Goal: Complete application form: Complete application form

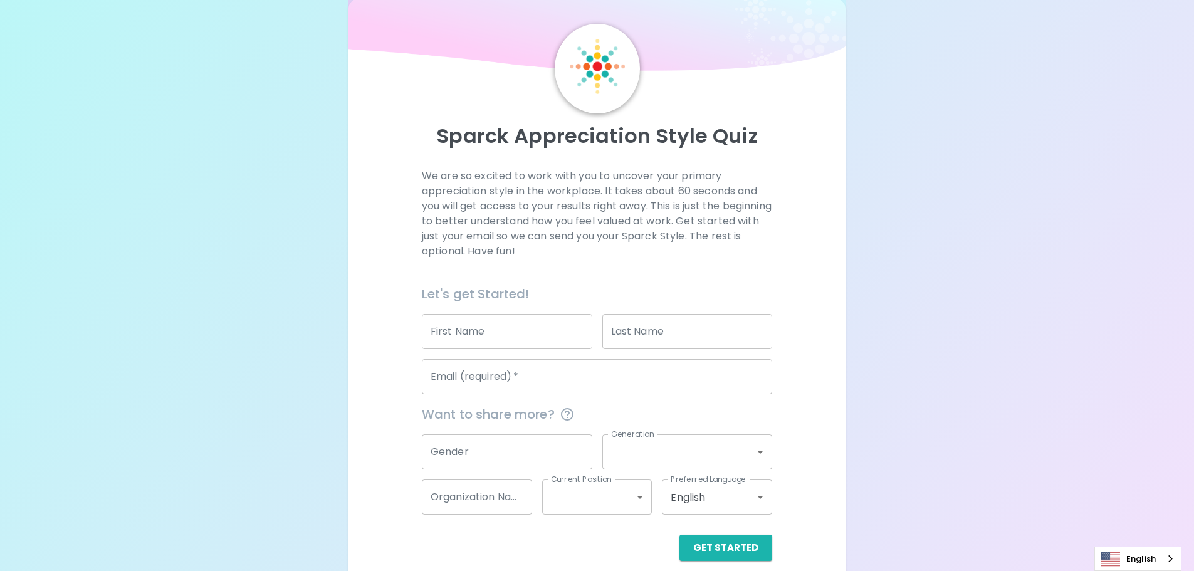
scroll to position [41, 0]
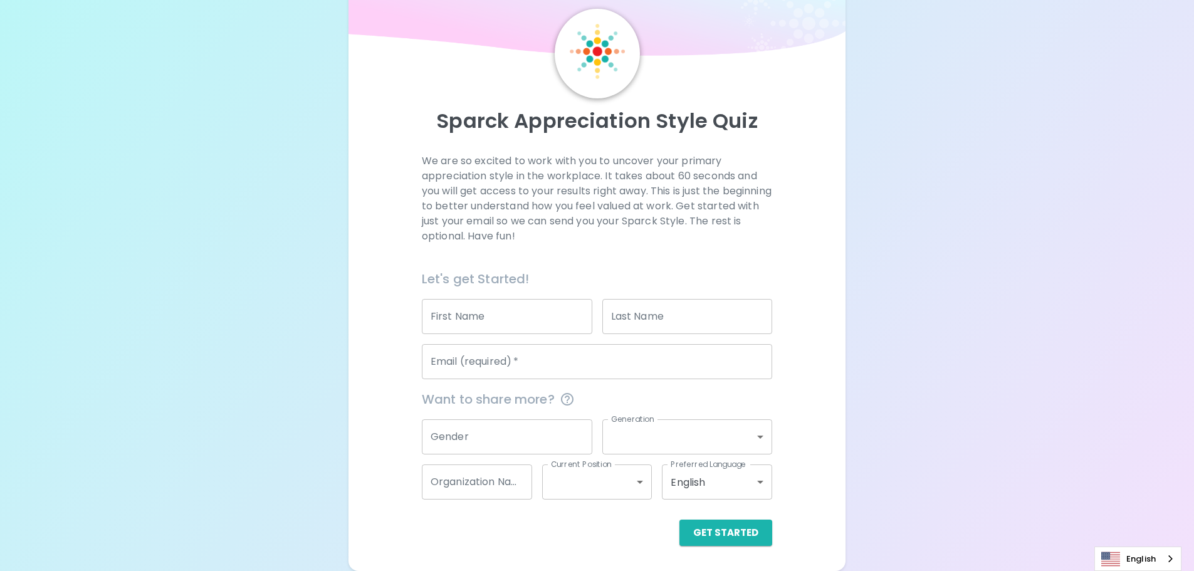
click at [514, 325] on input "First Name" at bounding box center [507, 316] width 171 height 35
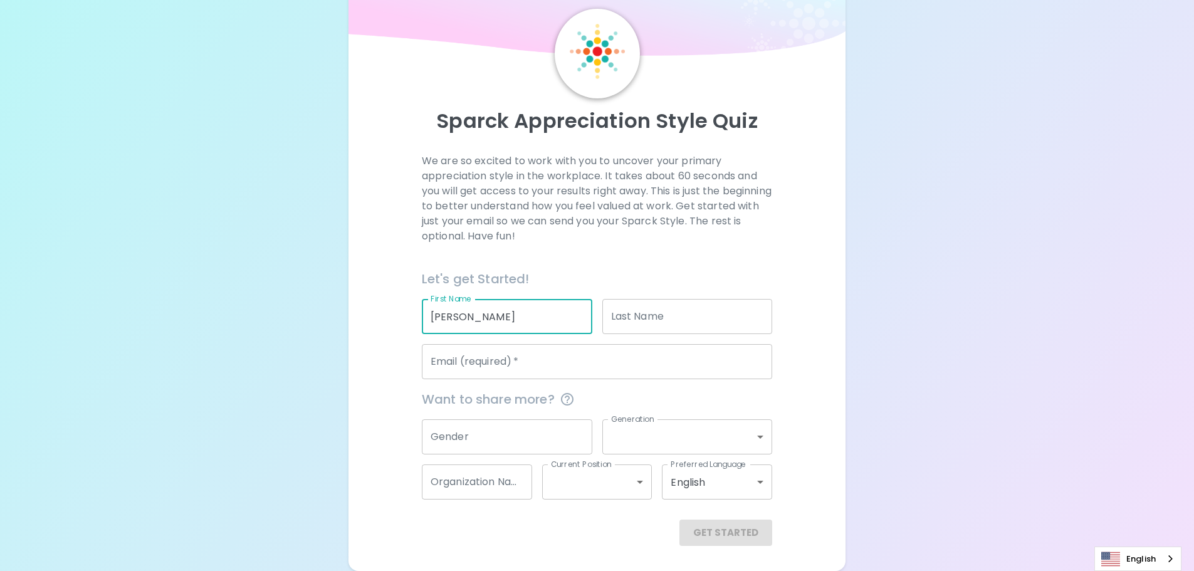
type input "์ี์ี[PERSON_NAME]"
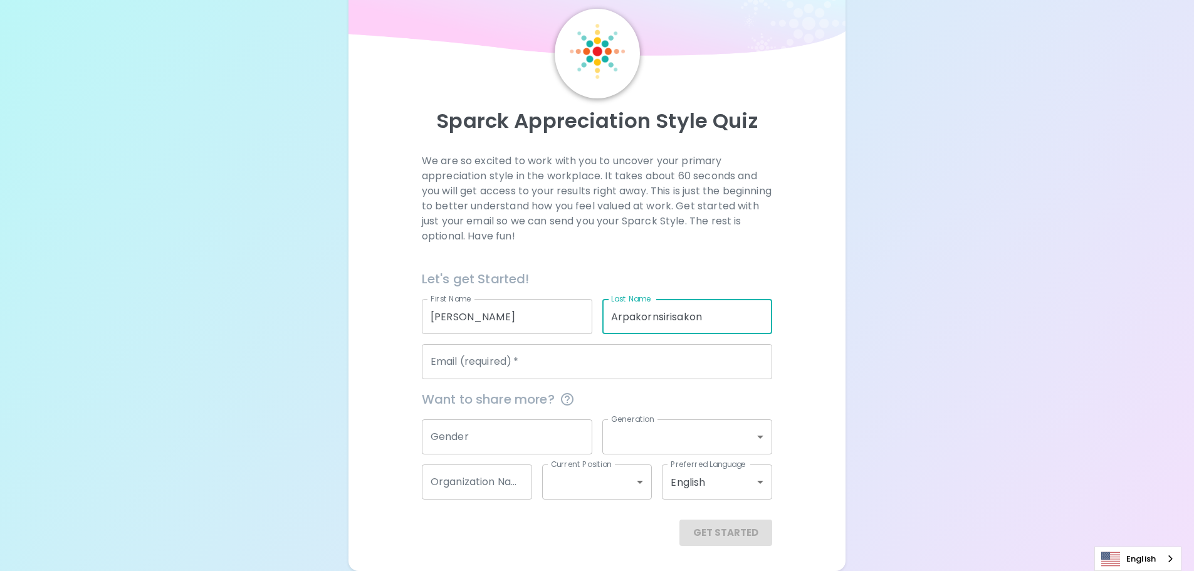
type input "Arpakornsirisakon"
click at [687, 371] on input "Email (required)   *" at bounding box center [597, 361] width 350 height 35
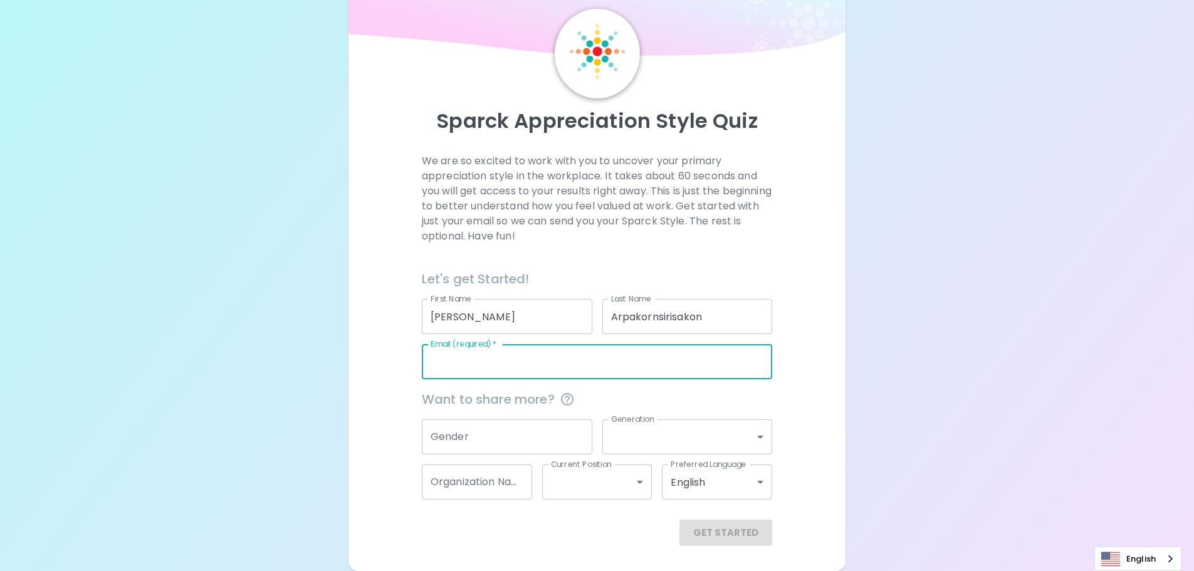
click at [566, 358] on input "Email (required)   *" at bounding box center [597, 361] width 350 height 35
paste input "[PERSON_NAME][EMAIL_ADDRESS][DOMAIN_NAME]"
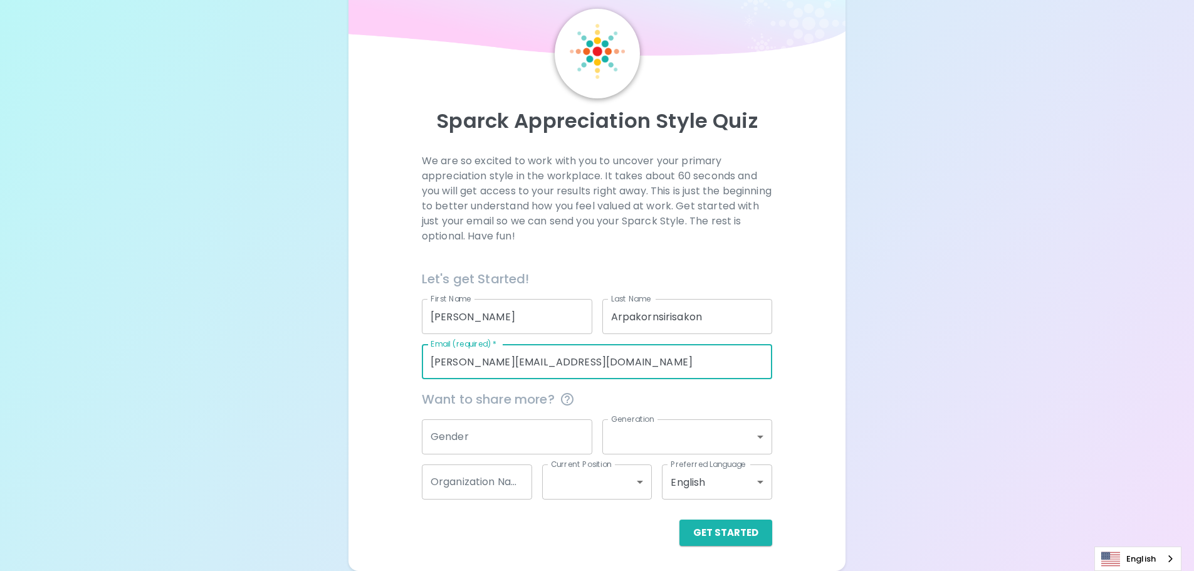
type input "[PERSON_NAME][EMAIL_ADDRESS][DOMAIN_NAME]"
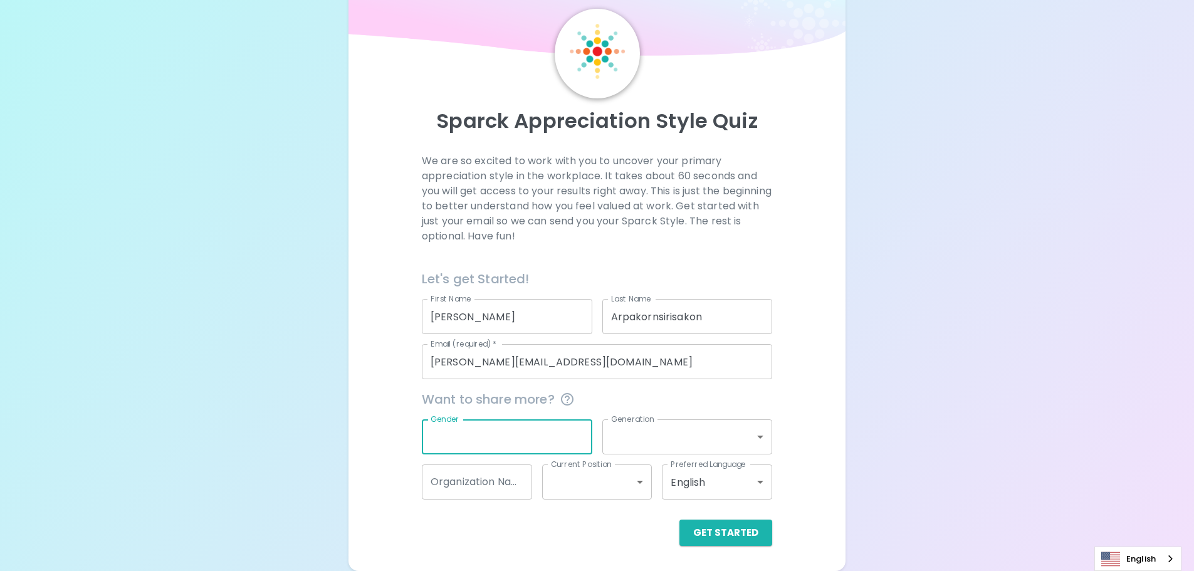
click at [513, 439] on input "Gender" at bounding box center [507, 436] width 171 height 35
click at [572, 441] on input "Gender" at bounding box center [507, 436] width 171 height 35
click at [759, 435] on body "Sparck Appreciation Style Quiz We are so excited to work with you to uncover yo…" at bounding box center [602, 265] width 1204 height 612
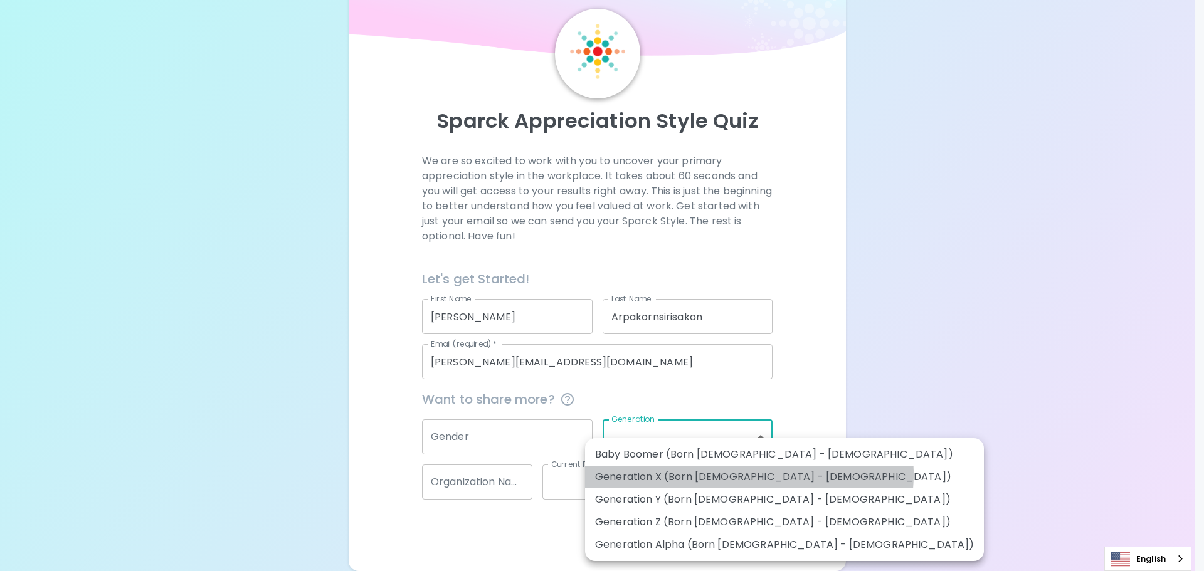
click at [749, 475] on li "Generation X (Born [DEMOGRAPHIC_DATA] - [DEMOGRAPHIC_DATA])" at bounding box center [784, 477] width 399 height 23
type input "generation_x"
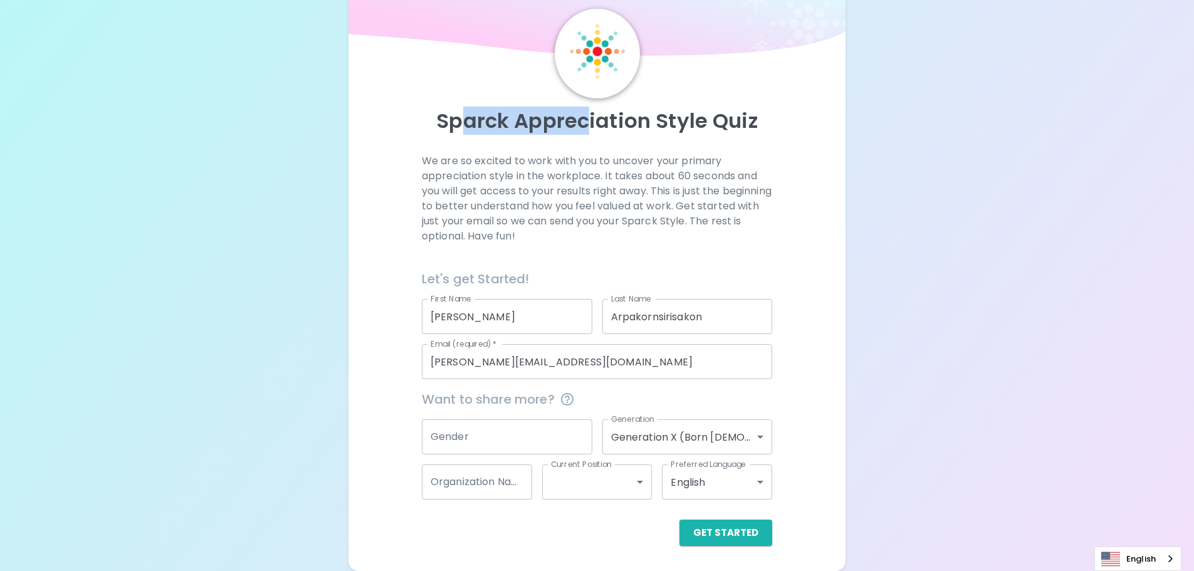
drag, startPoint x: 460, startPoint y: 120, endPoint x: 589, endPoint y: 129, distance: 128.8
click at [589, 129] on p "Sparck Appreciation Style Quiz" at bounding box center [598, 120] width 468 height 25
click at [631, 166] on p "We are so excited to work with you to uncover your primary appreciation style i…" at bounding box center [597, 199] width 350 height 90
click at [502, 483] on input "Organization Name" at bounding box center [477, 482] width 110 height 35
type input "ME Drive"
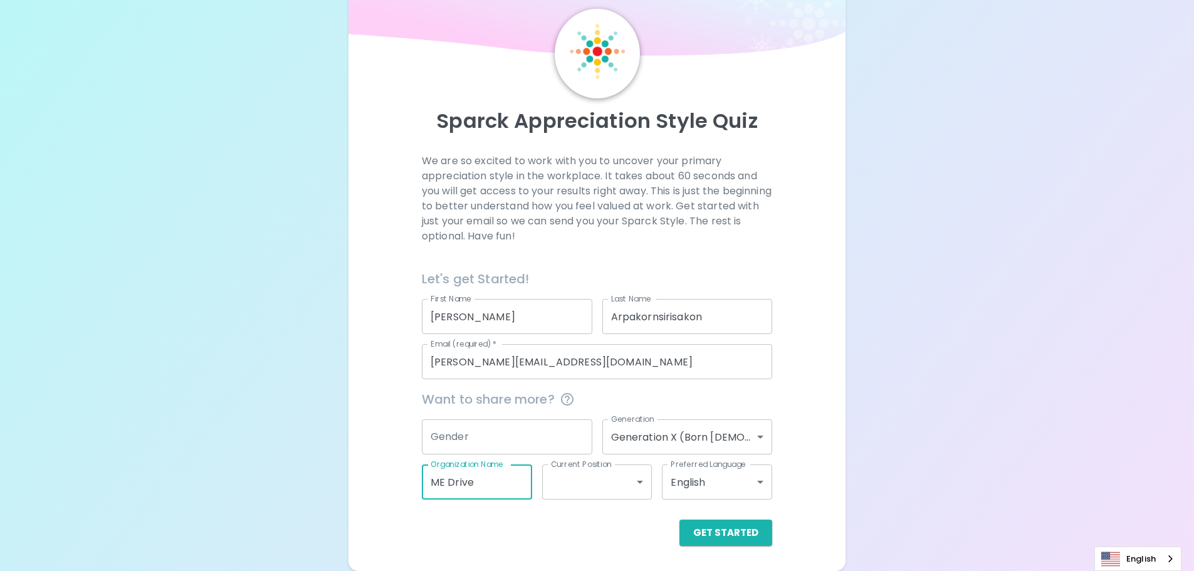
click at [624, 485] on body "Sparck Appreciation Style Quiz We are so excited to work with you to uncover yo…" at bounding box center [597, 265] width 1194 height 612
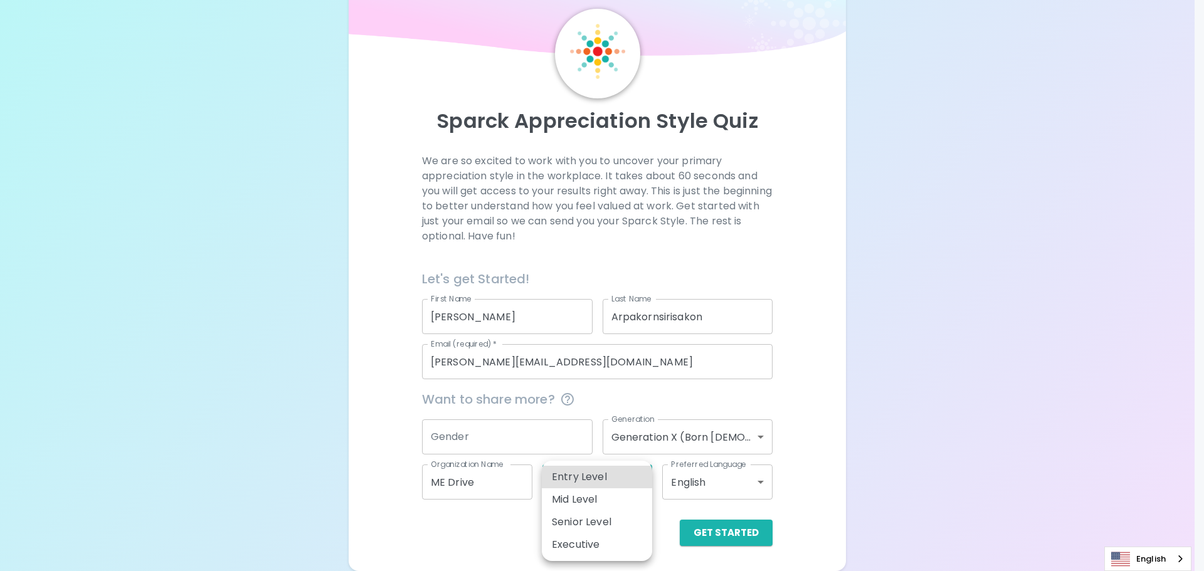
click at [602, 523] on li "Senior Level" at bounding box center [597, 522] width 110 height 23
type input "senior_level"
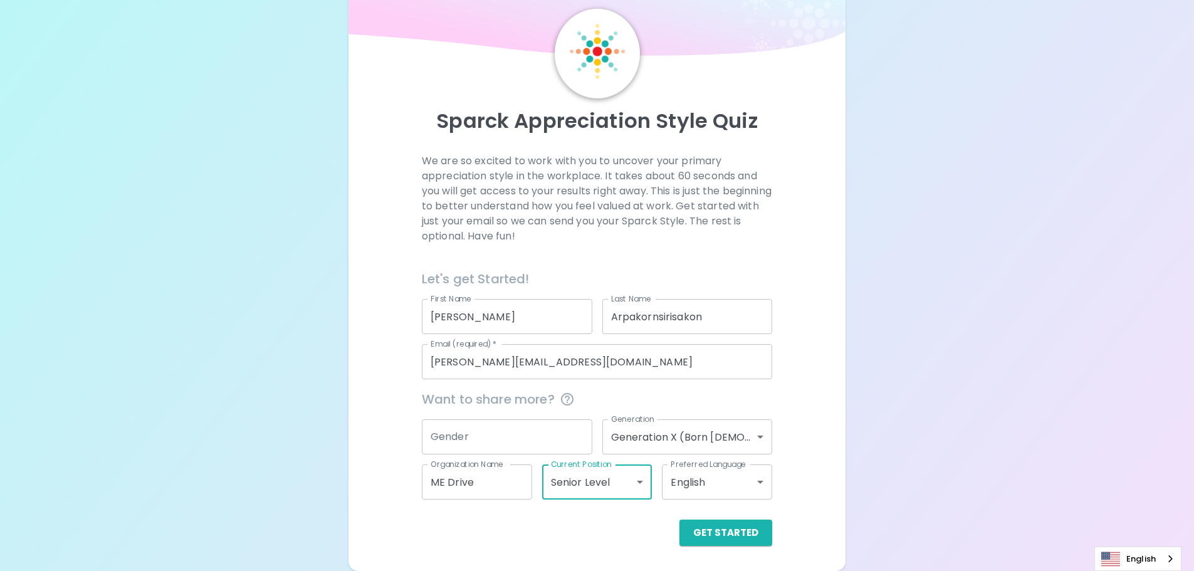
click at [731, 481] on body "Sparck Appreciation Style Quiz We are so excited to work with you to uncover yo…" at bounding box center [597, 265] width 1194 height 612
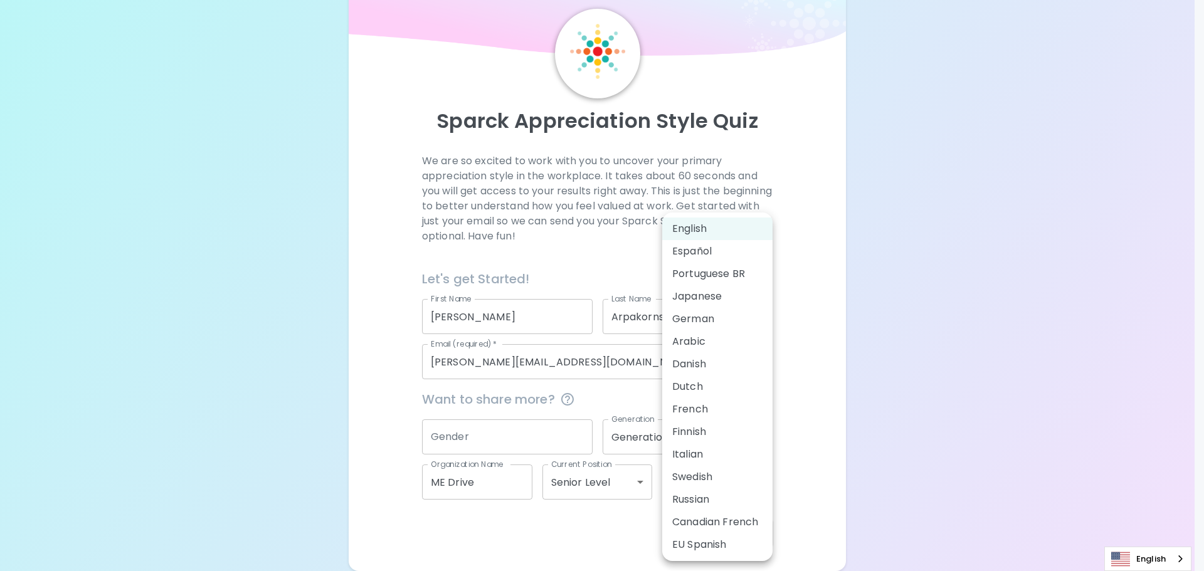
click at [697, 228] on li "English" at bounding box center [717, 229] width 110 height 23
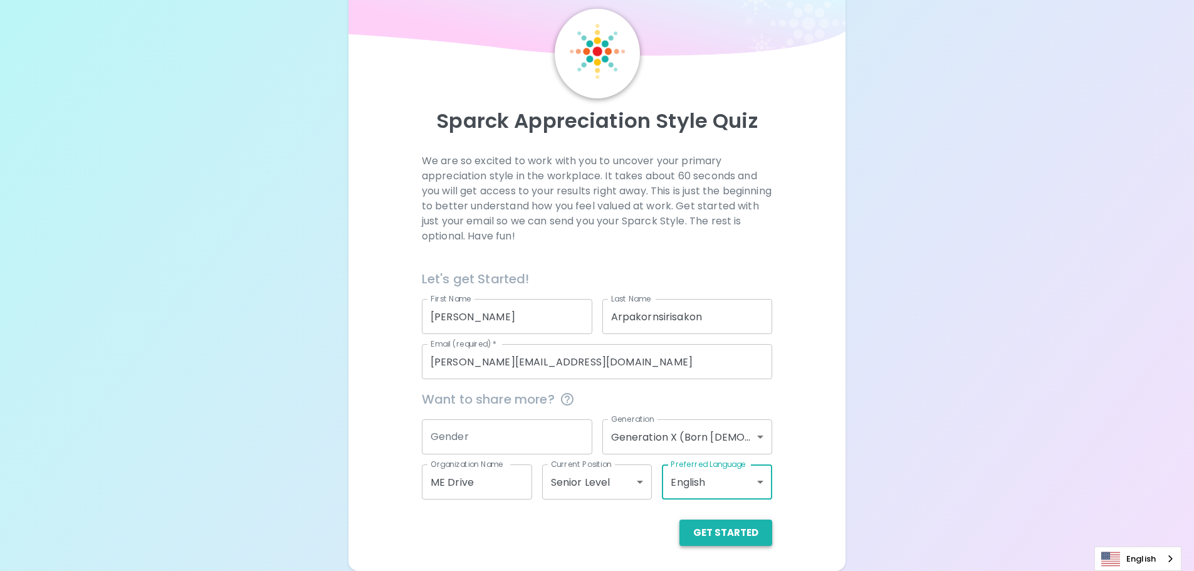
click at [723, 538] on button "Get Started" at bounding box center [726, 533] width 93 height 26
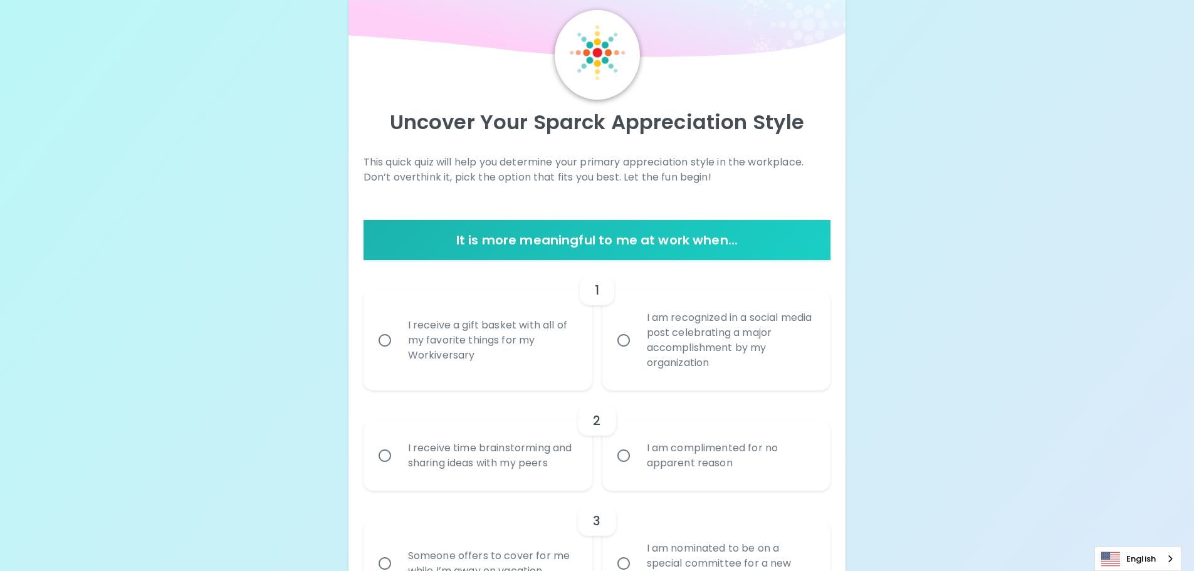
scroll to position [63, 0]
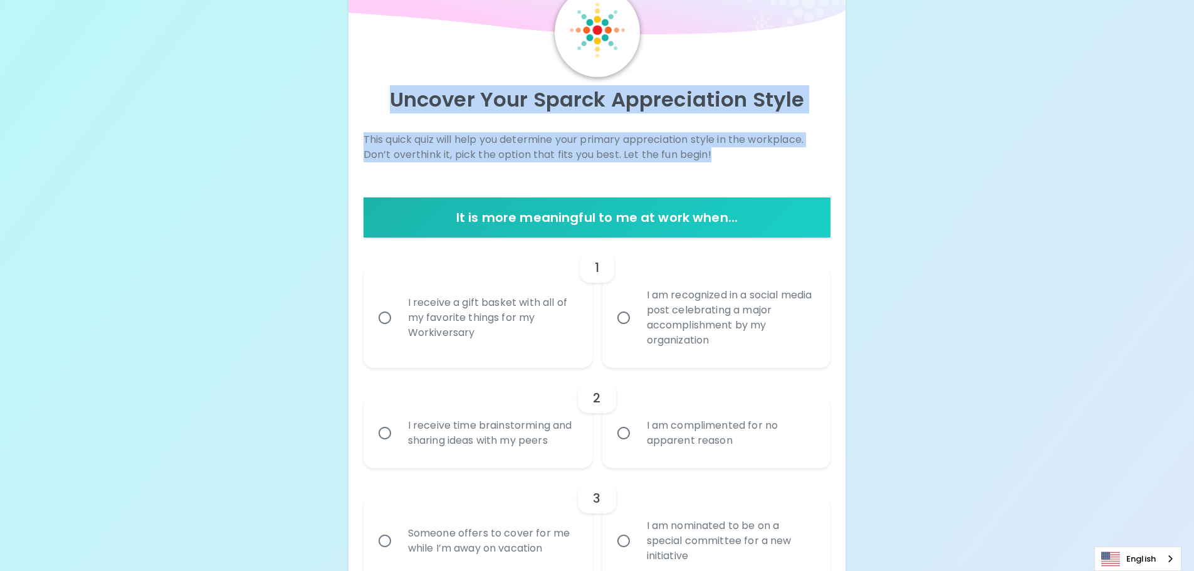
drag, startPoint x: 386, startPoint y: 103, endPoint x: 736, endPoint y: 162, distance: 355.4
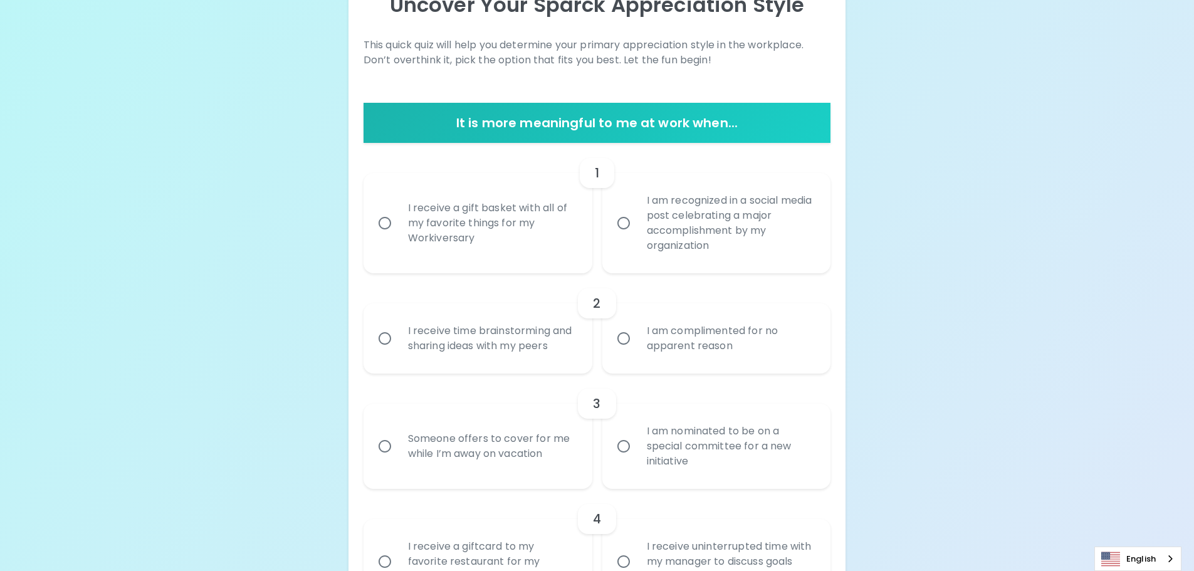
scroll to position [142, 0]
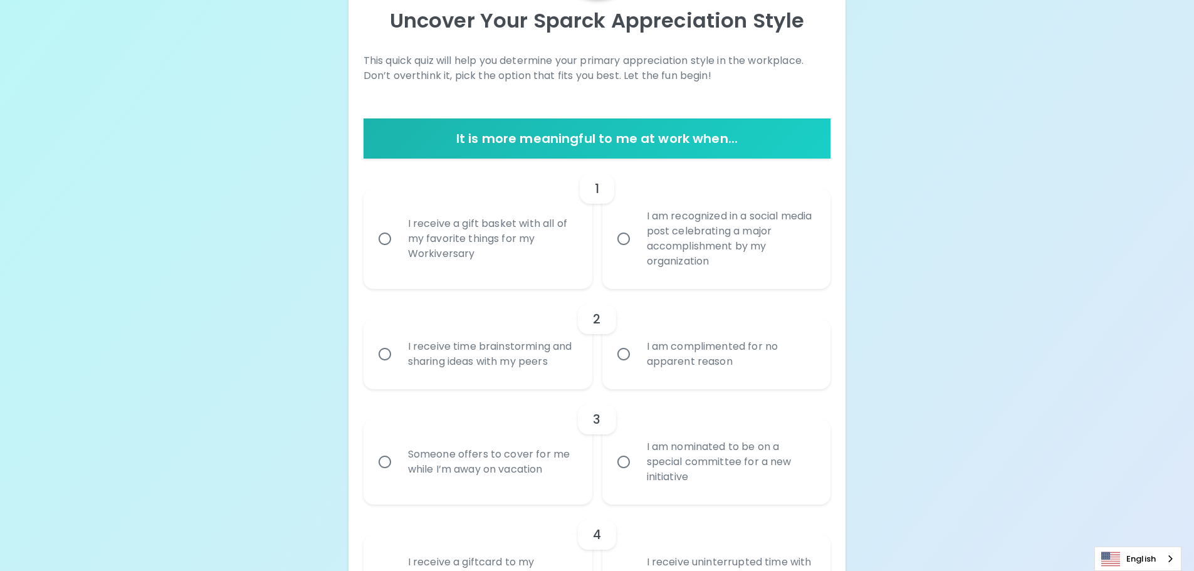
click at [382, 352] on input "I receive time brainstorming and sharing ideas with my peers" at bounding box center [385, 354] width 26 height 26
radio input "true"
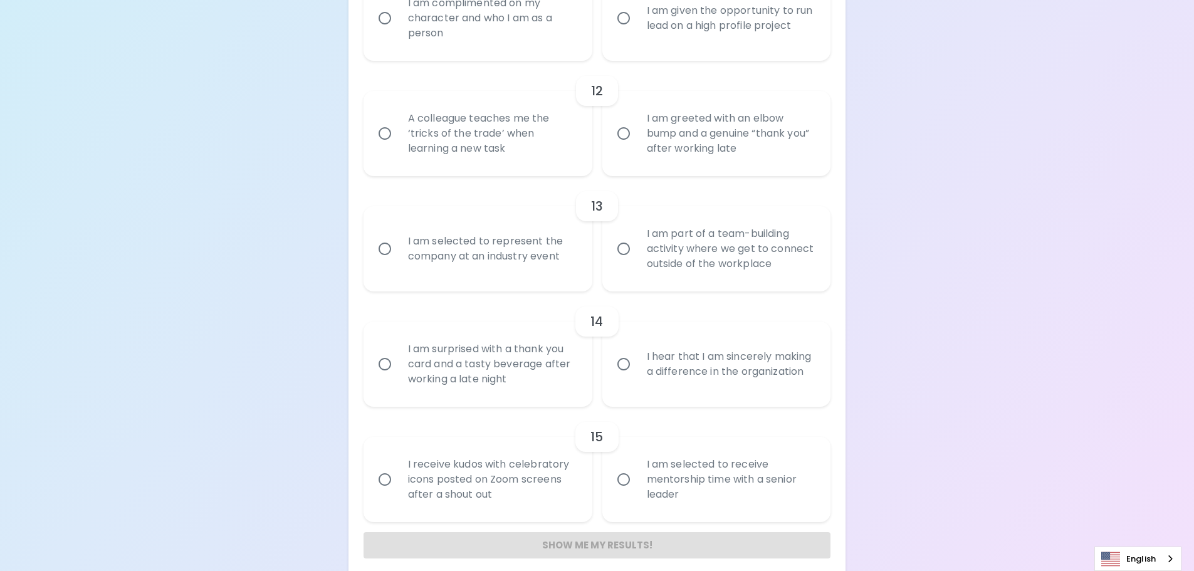
scroll to position [1521, 0]
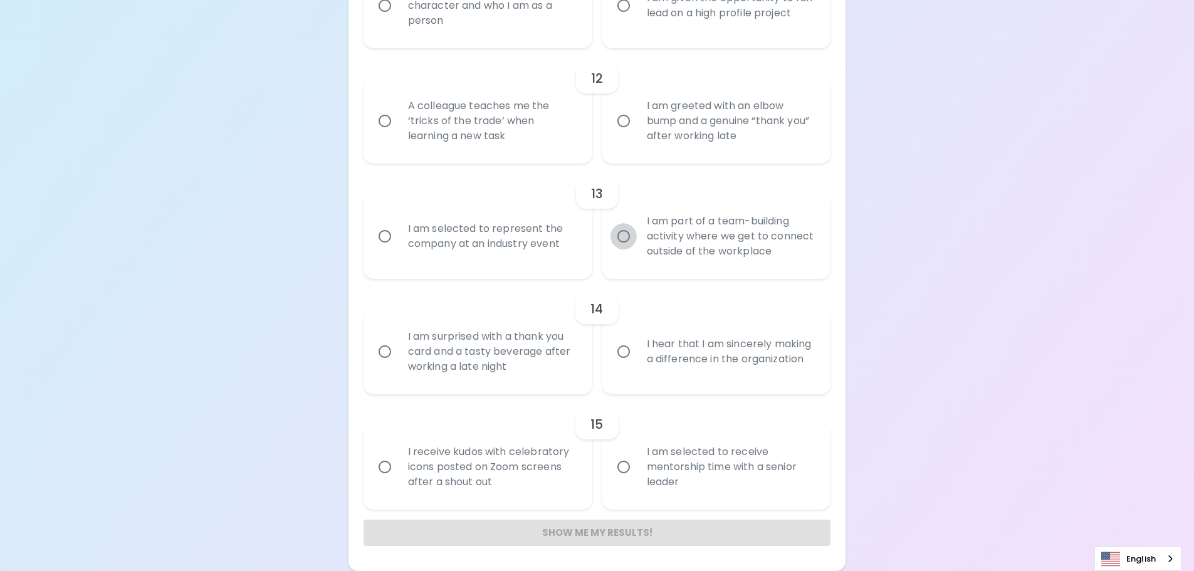
click at [620, 233] on input "I am part of a team-building activity where we get to connect outside of the wo…" at bounding box center [624, 236] width 26 height 26
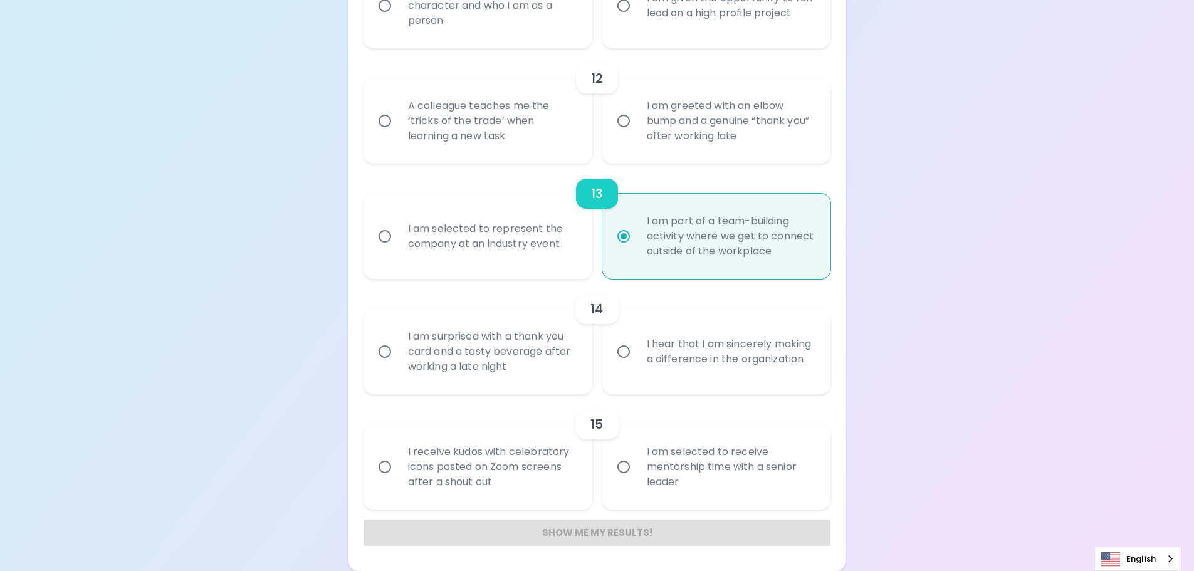
radio input "true"
click at [381, 111] on input "A colleague teaches me the ‘tricks of the trade’ when learning a new task" at bounding box center [385, 121] width 26 height 26
radio input "false"
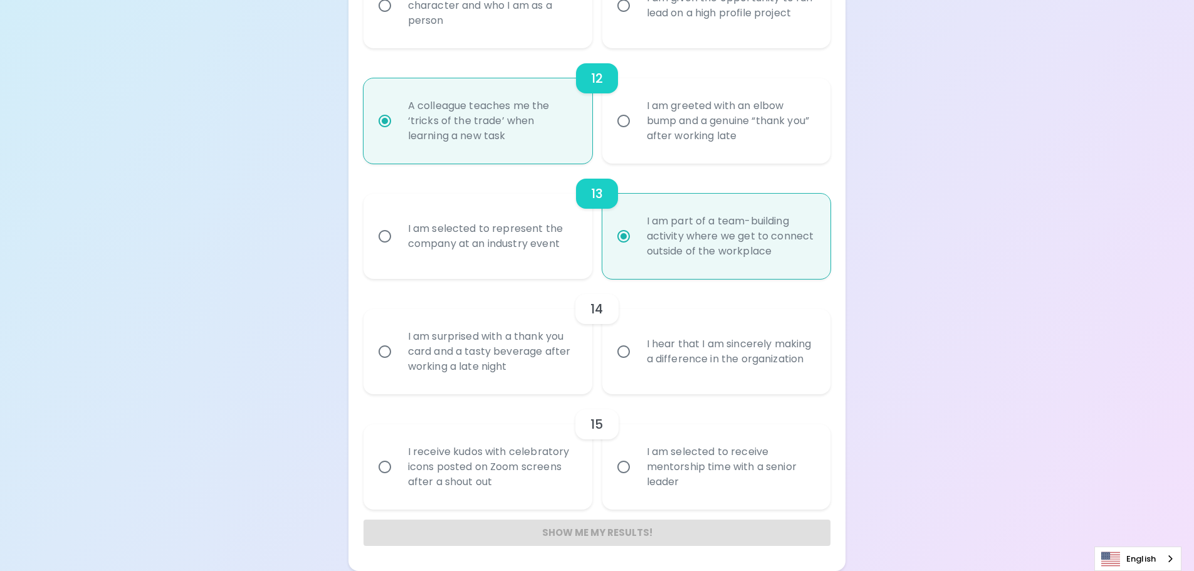
radio input "true"
click at [623, 124] on input "I am greeted with an elbow bump and a genuine “thank you” after working late" at bounding box center [624, 121] width 26 height 26
radio input "false"
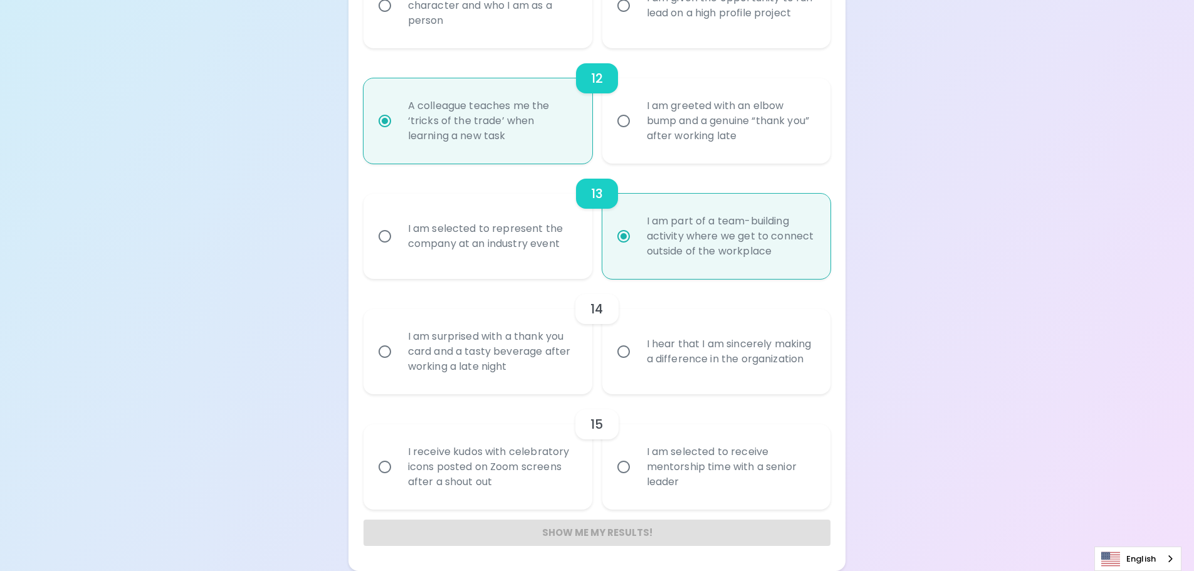
radio input "true"
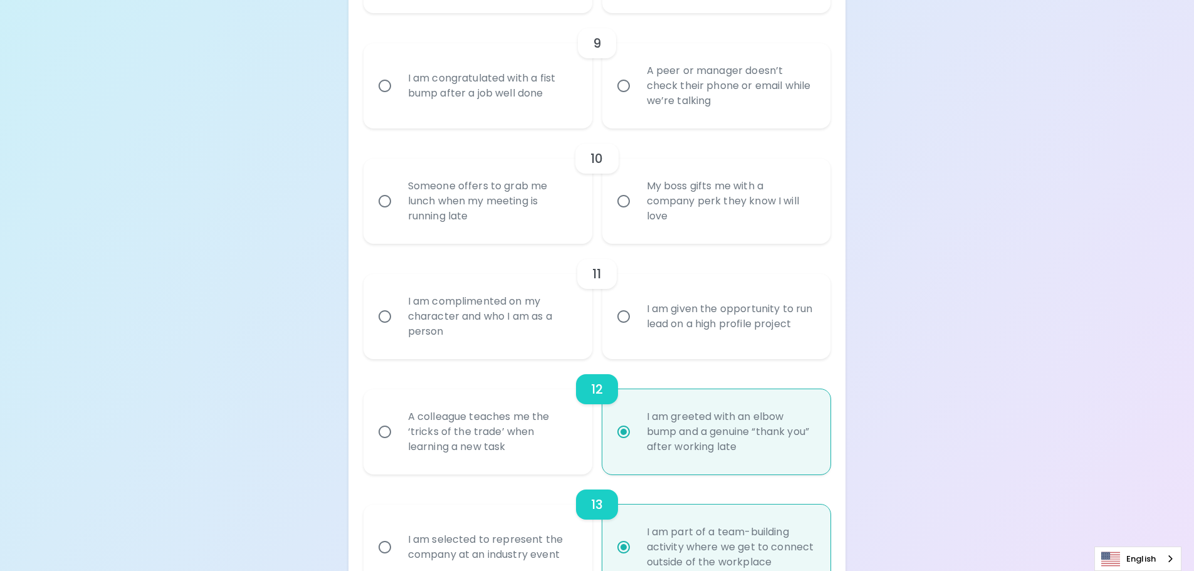
scroll to position [1207, 0]
radio input "true"
click at [623, 204] on input "My boss gifts me with a company perk they know I will love" at bounding box center [624, 204] width 26 height 26
radio input "false"
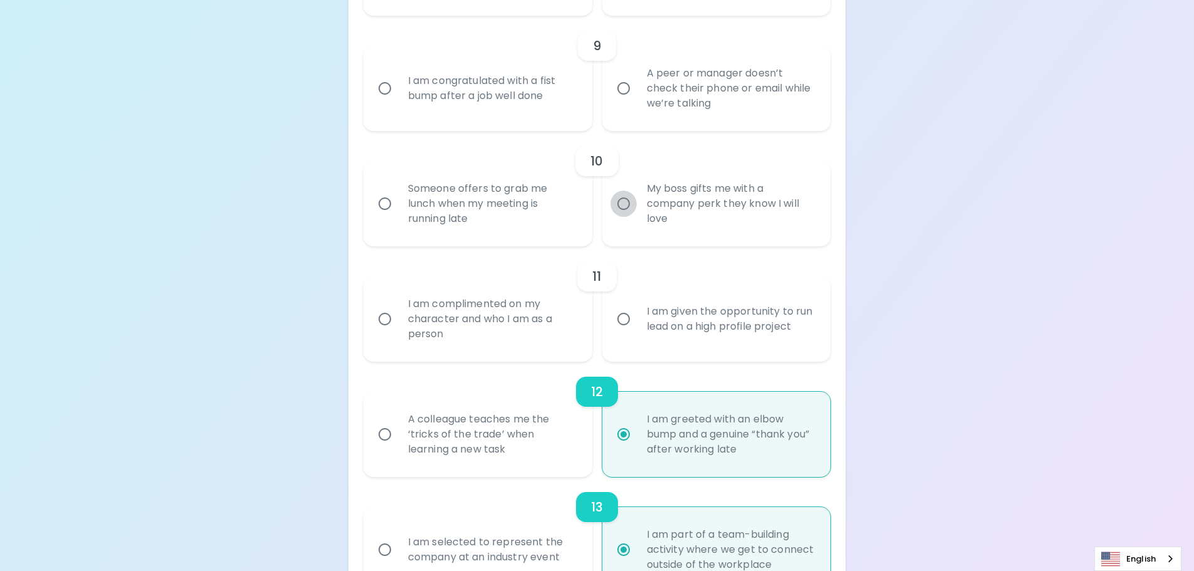
radio input "true"
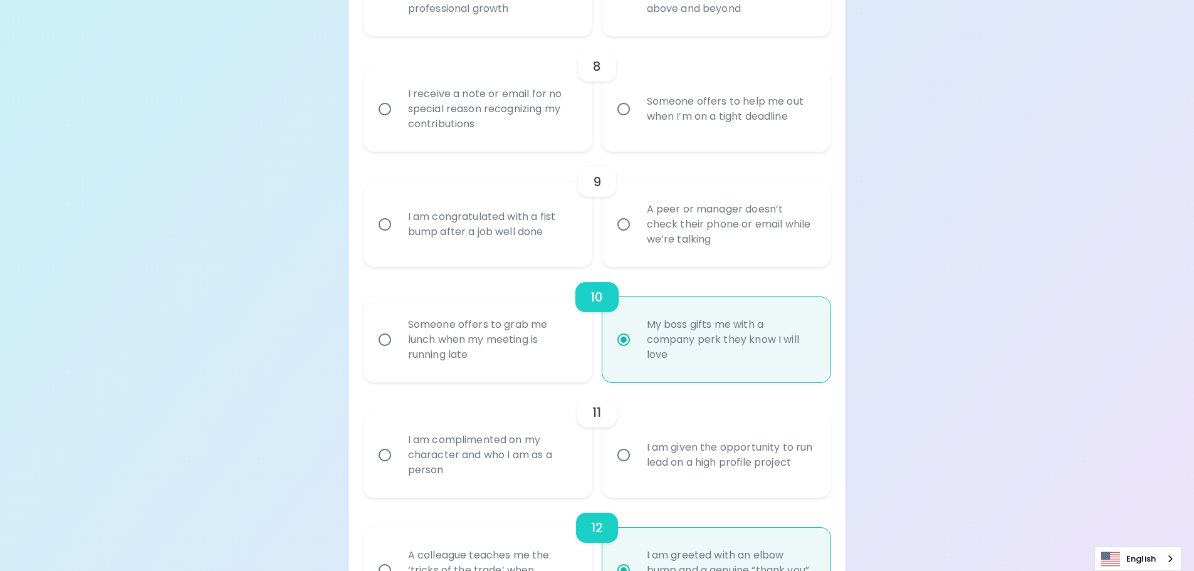
scroll to position [1057, 0]
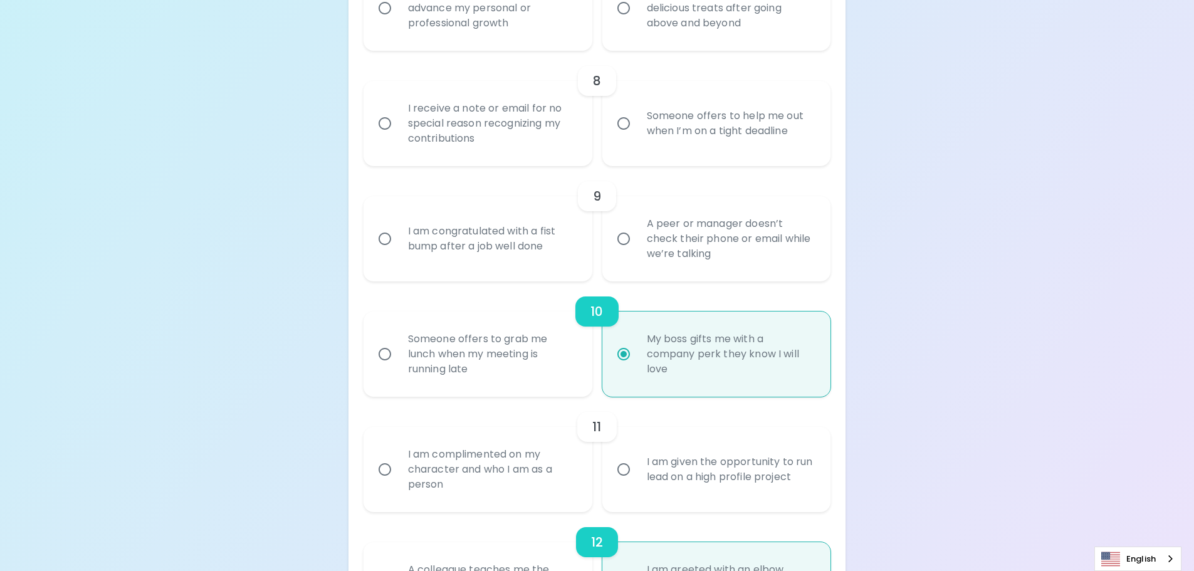
radio input "true"
click at [620, 236] on input "A peer or manager doesn’t check their phone or email while we’re talking" at bounding box center [624, 239] width 26 height 26
radio input "false"
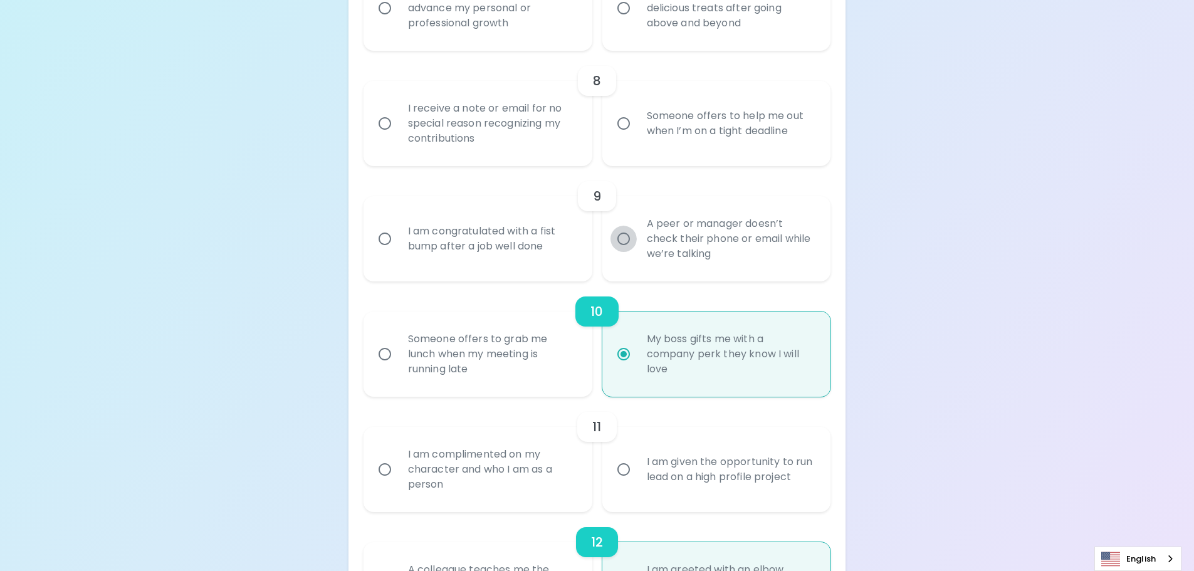
radio input "true"
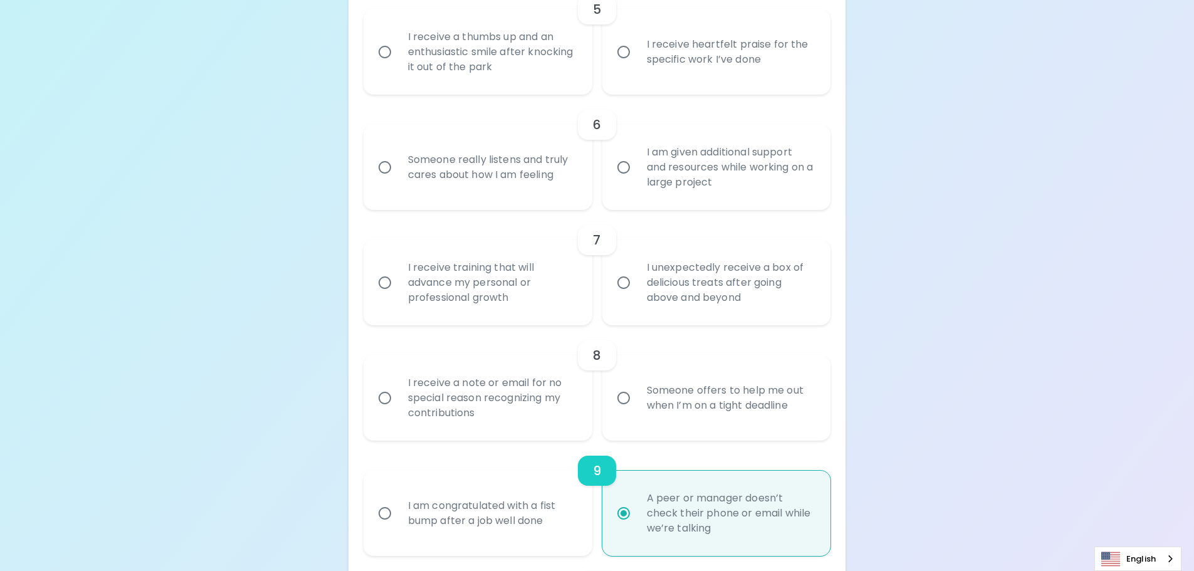
scroll to position [781, 0]
radio input "true"
click at [628, 163] on input "I am given additional support and resources while working on a large project" at bounding box center [624, 168] width 26 height 26
radio input "false"
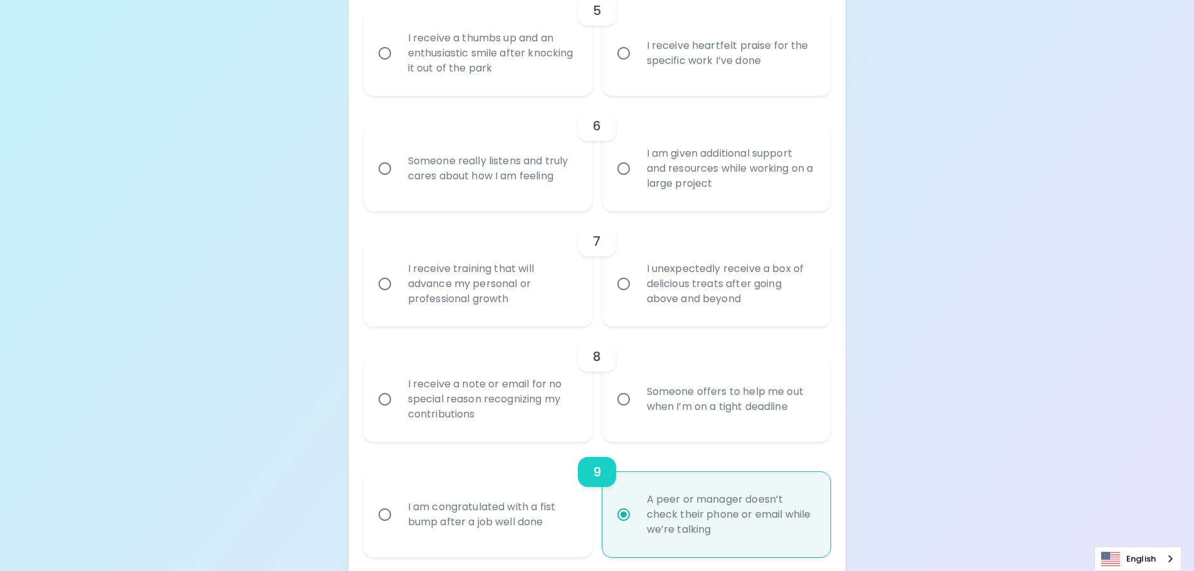
radio input "false"
radio input "true"
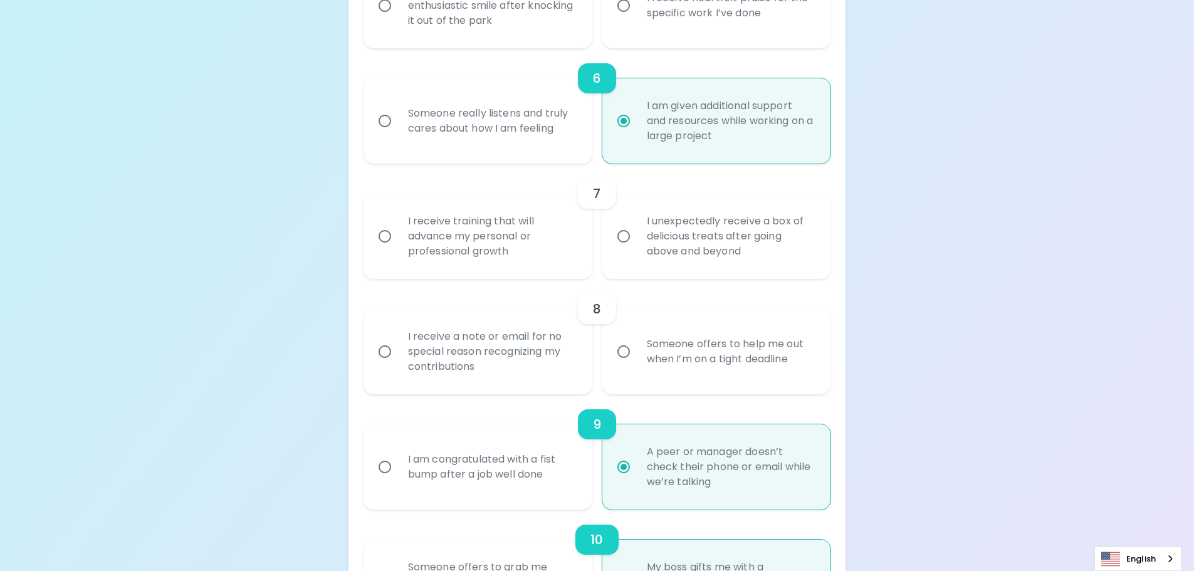
scroll to position [756, 0]
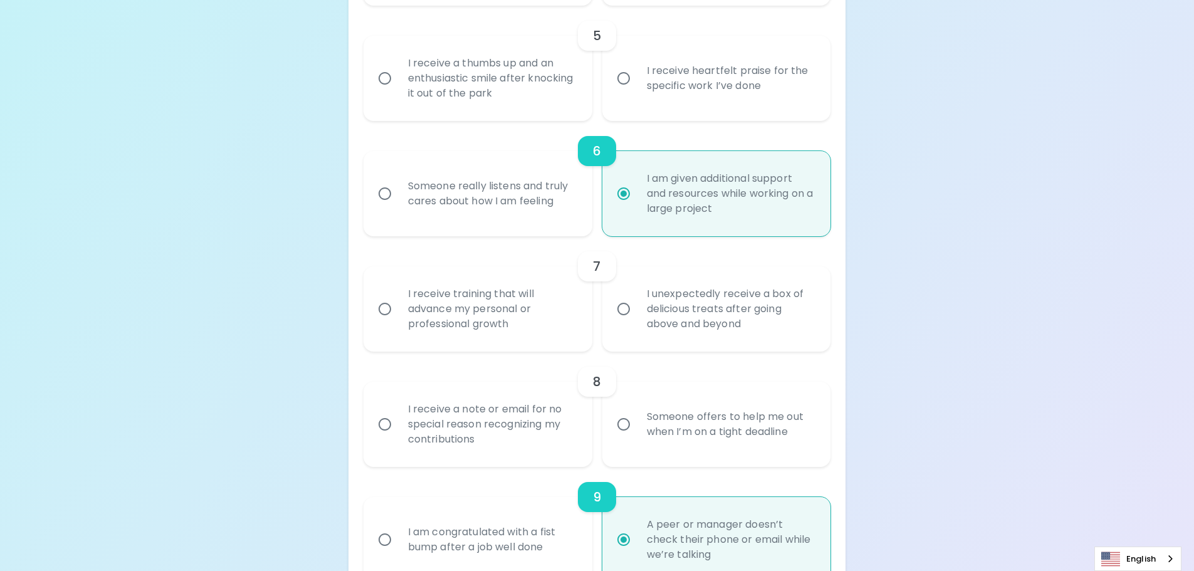
radio input "true"
click at [382, 82] on input "I receive a thumbs up and an enthusiastic smile after knocking it out of the pa…" at bounding box center [385, 78] width 26 height 26
radio input "false"
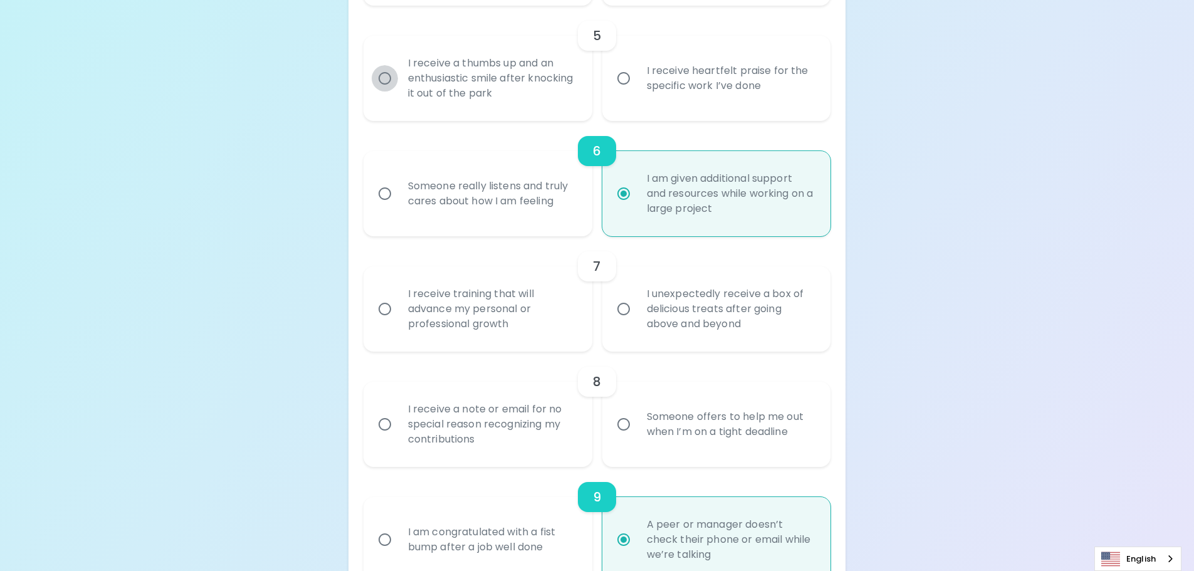
radio input "false"
radio input "true"
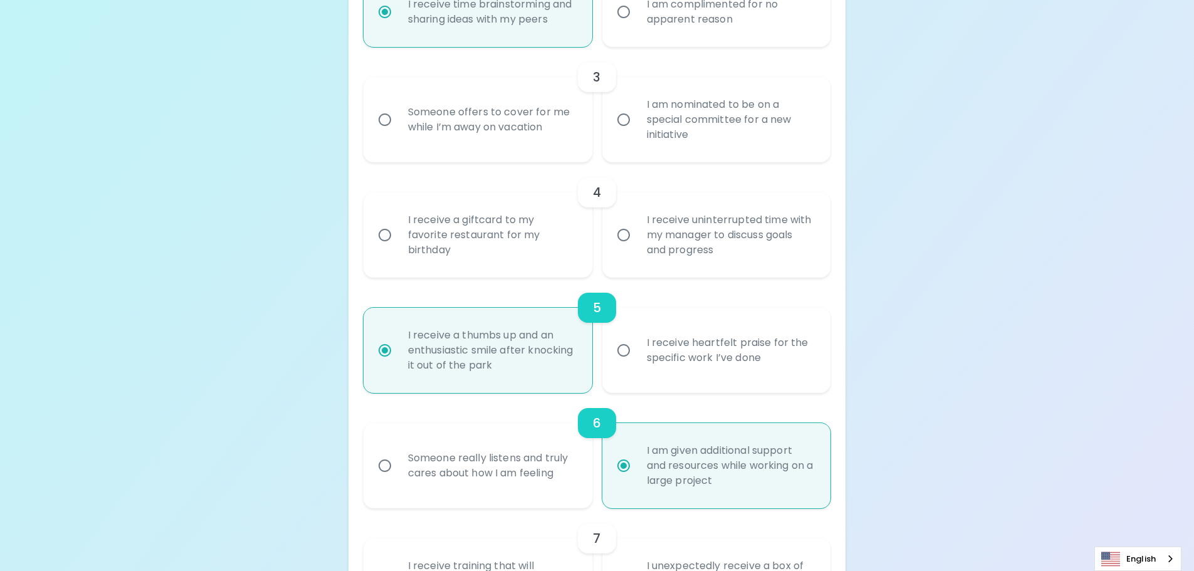
scroll to position [480, 0]
radio input "true"
click at [621, 236] on input "I receive uninterrupted time with my manager to discuss goals and progress" at bounding box center [624, 239] width 26 height 26
radio input "false"
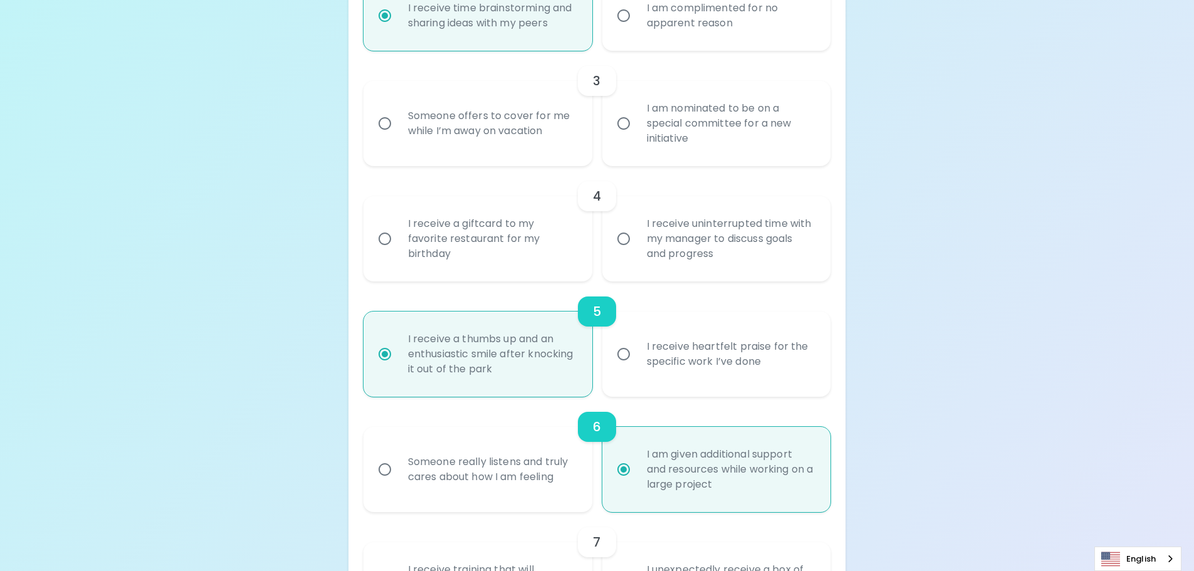
radio input "false"
radio input "true"
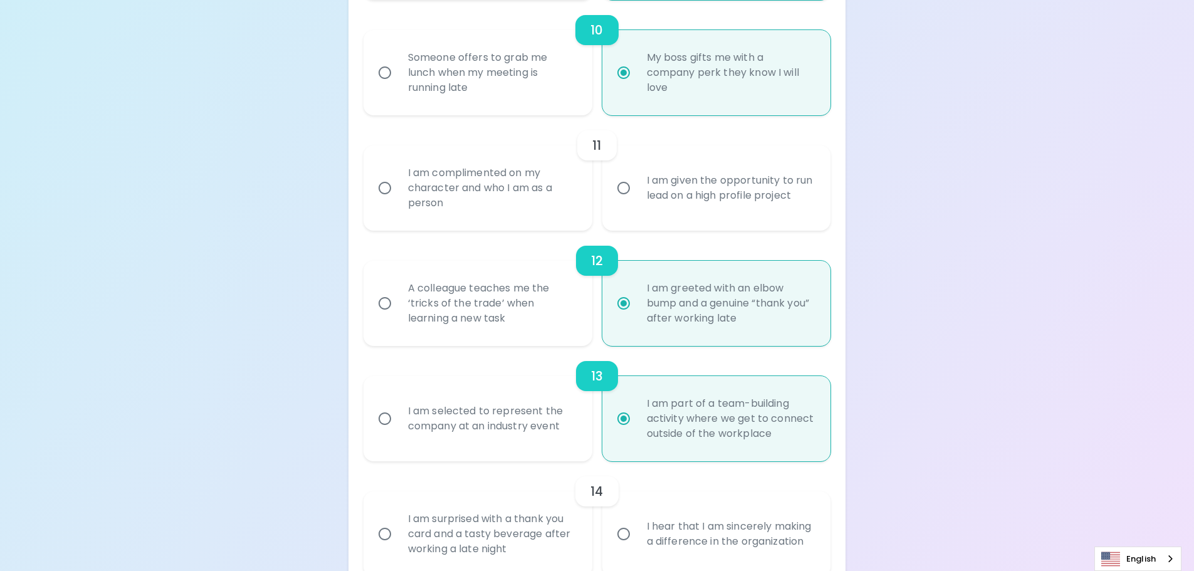
scroll to position [1521, 0]
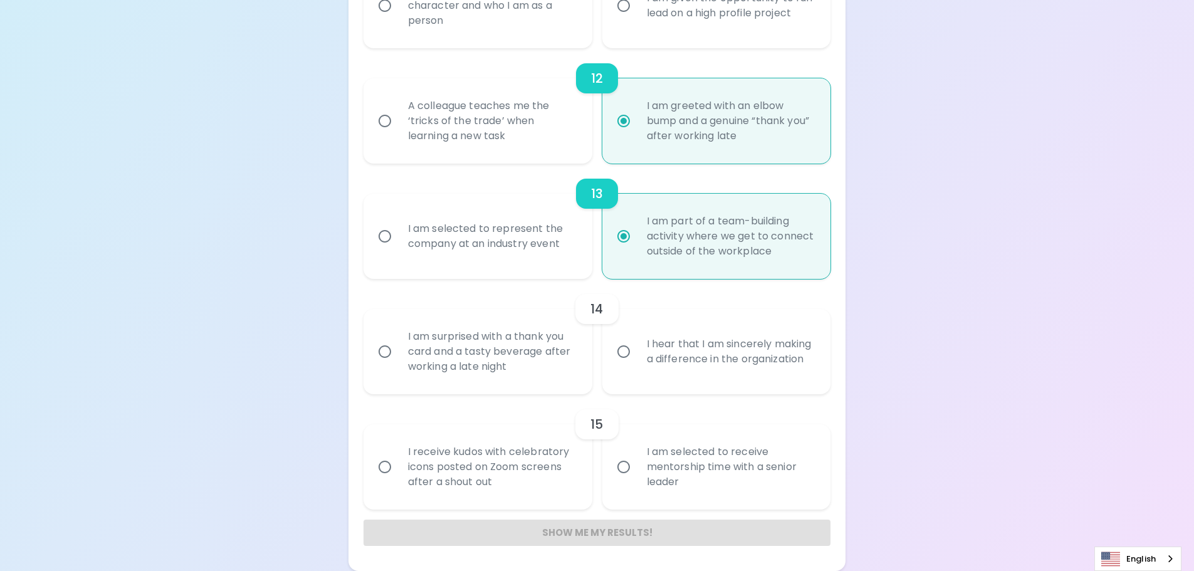
radio input "true"
click at [624, 354] on input "I hear that I am sincerely making a difference in the organization" at bounding box center [624, 352] width 26 height 26
radio input "false"
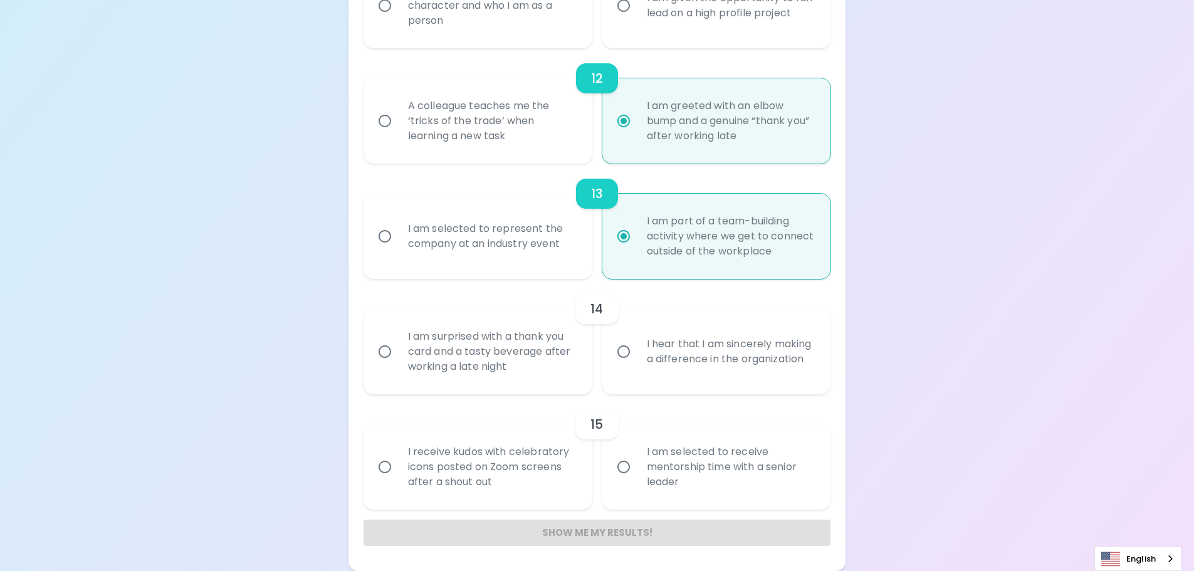
radio input "false"
radio input "true"
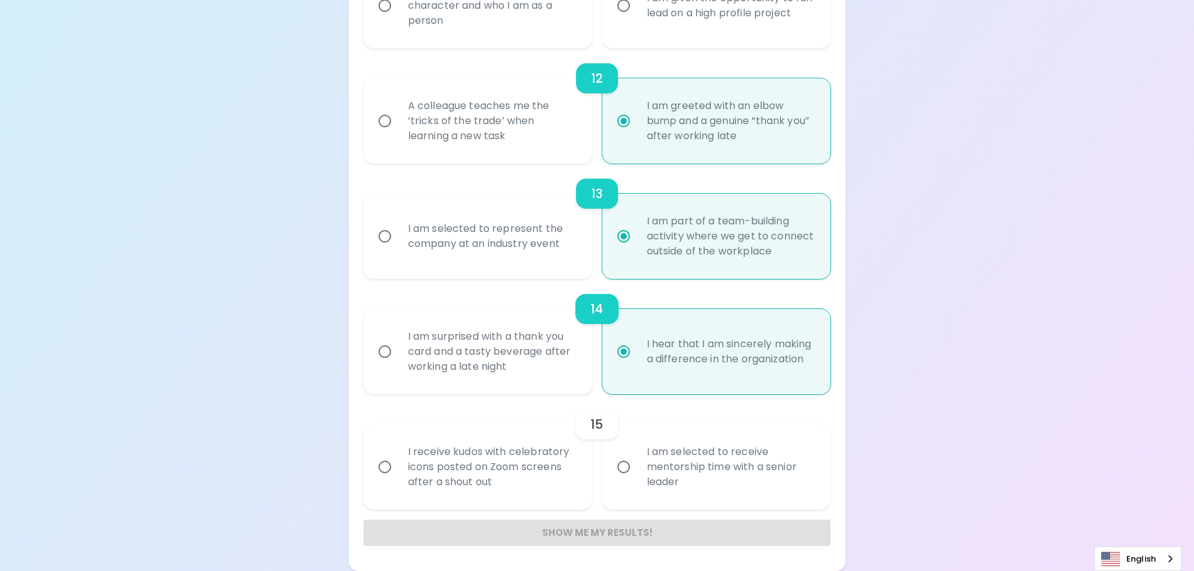
radio input "true"
click at [613, 532] on div "Show me my results!" at bounding box center [598, 533] width 468 height 26
click at [624, 470] on input "I am selected to receive mentorship time with a senior leader" at bounding box center [624, 467] width 26 height 26
radio input "false"
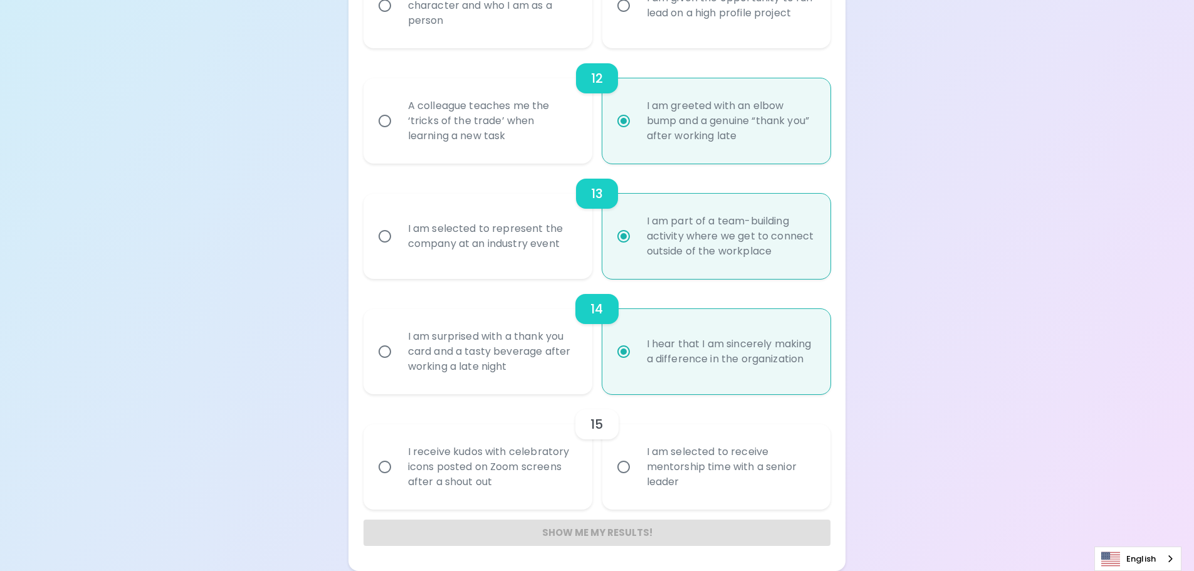
radio input "false"
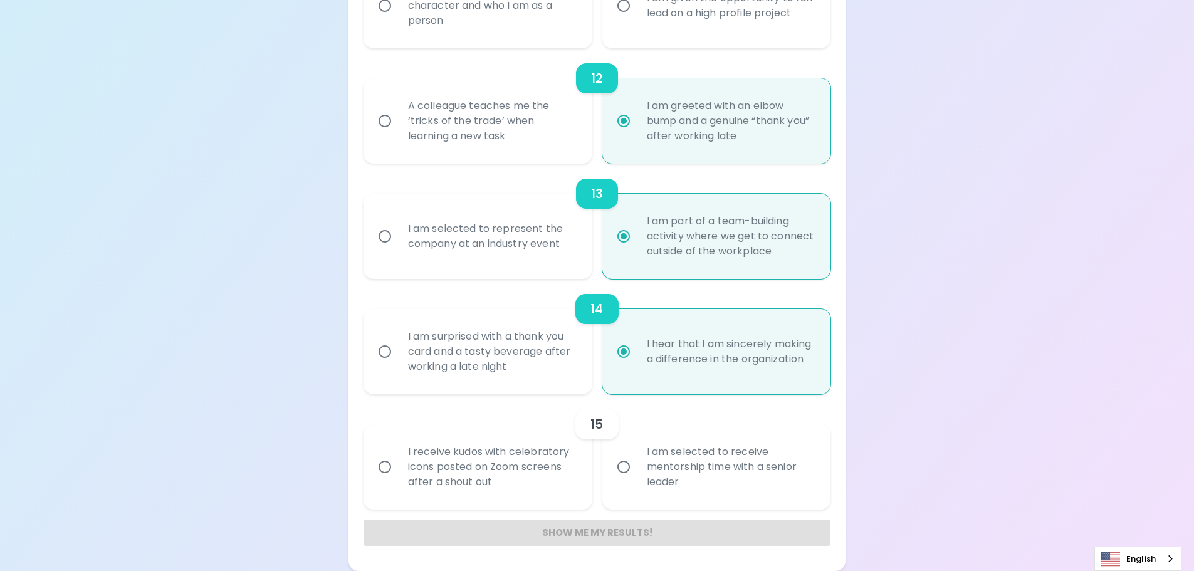
radio input "false"
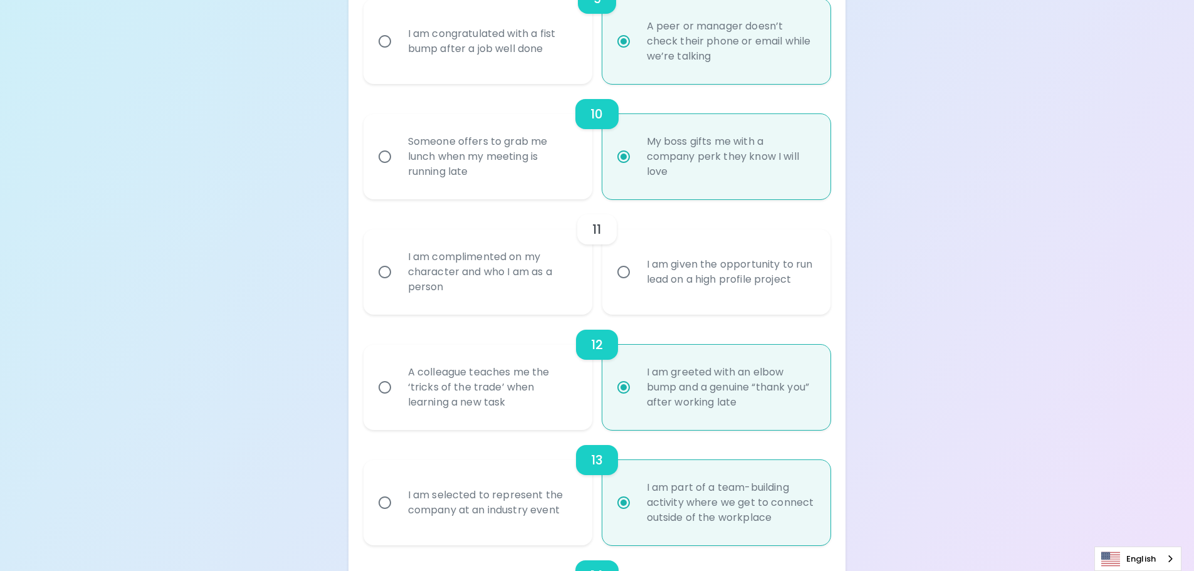
scroll to position [1145, 0]
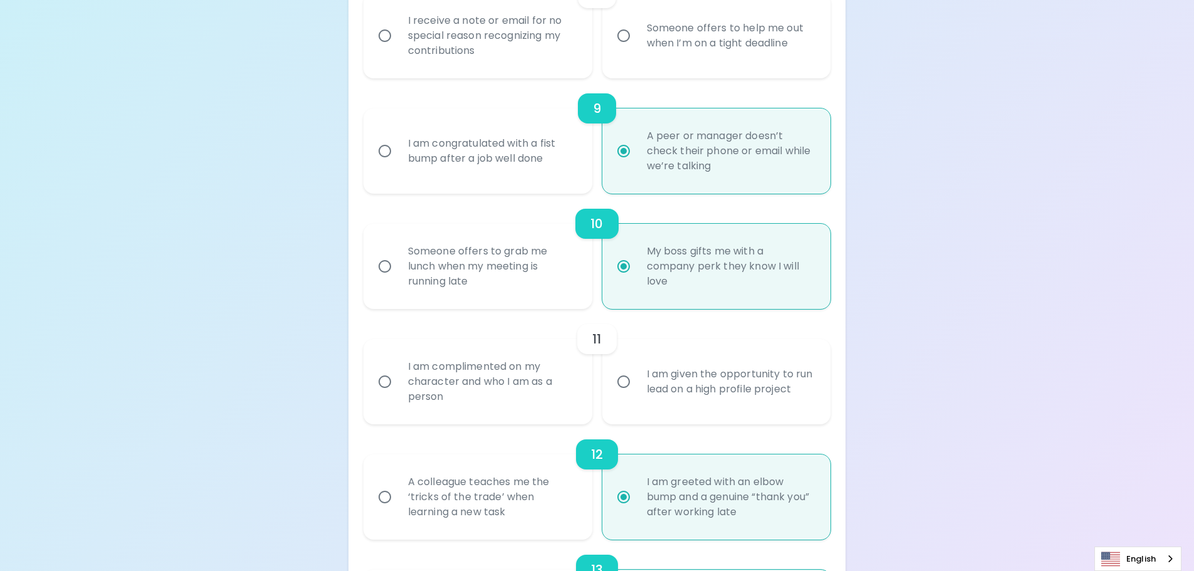
radio input "true"
click at [395, 384] on input "I am complimented on my character and who I am as a person" at bounding box center [385, 382] width 26 height 26
radio input "false"
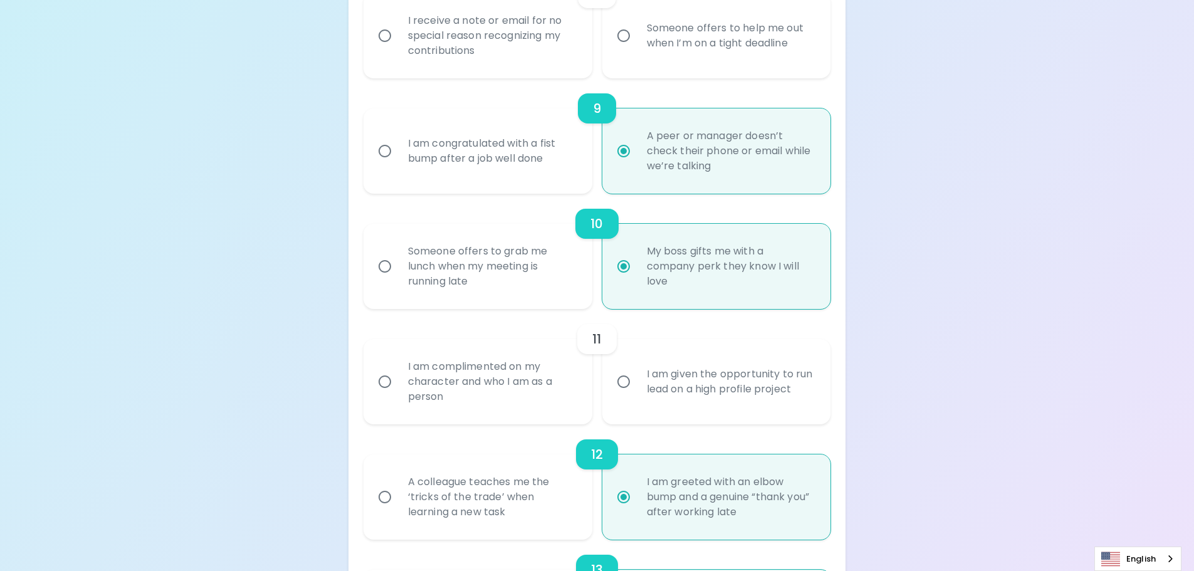
radio input "false"
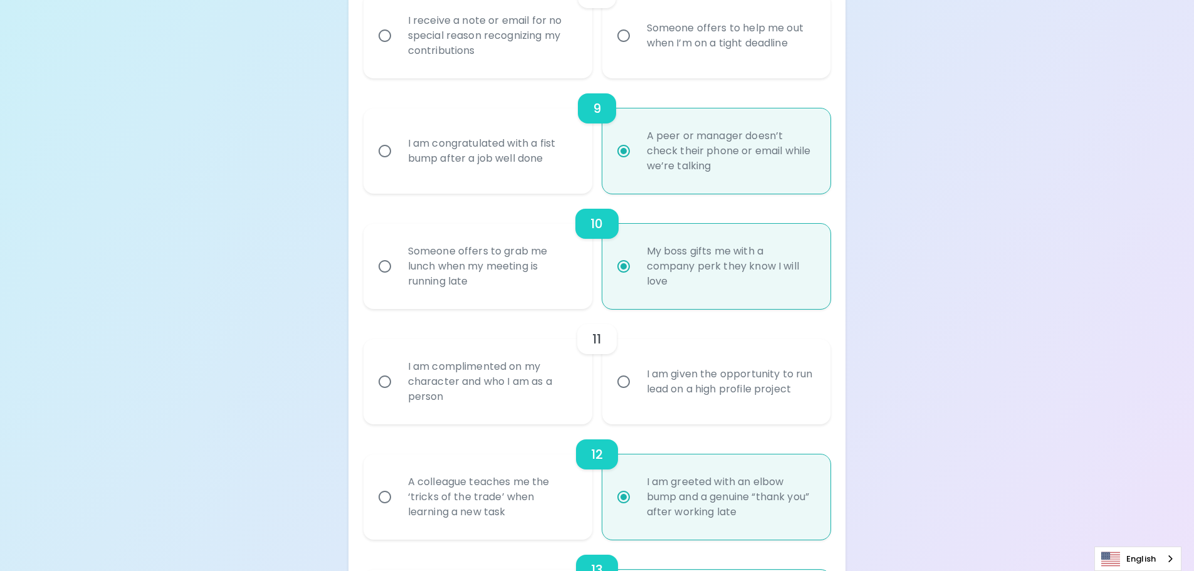
radio input "false"
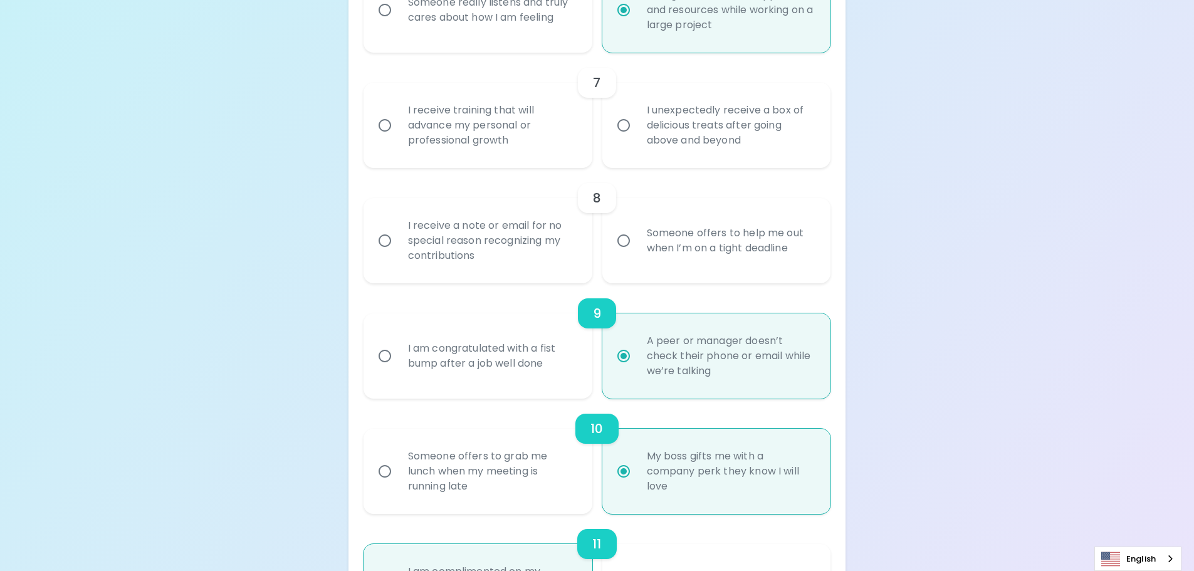
scroll to position [869, 0]
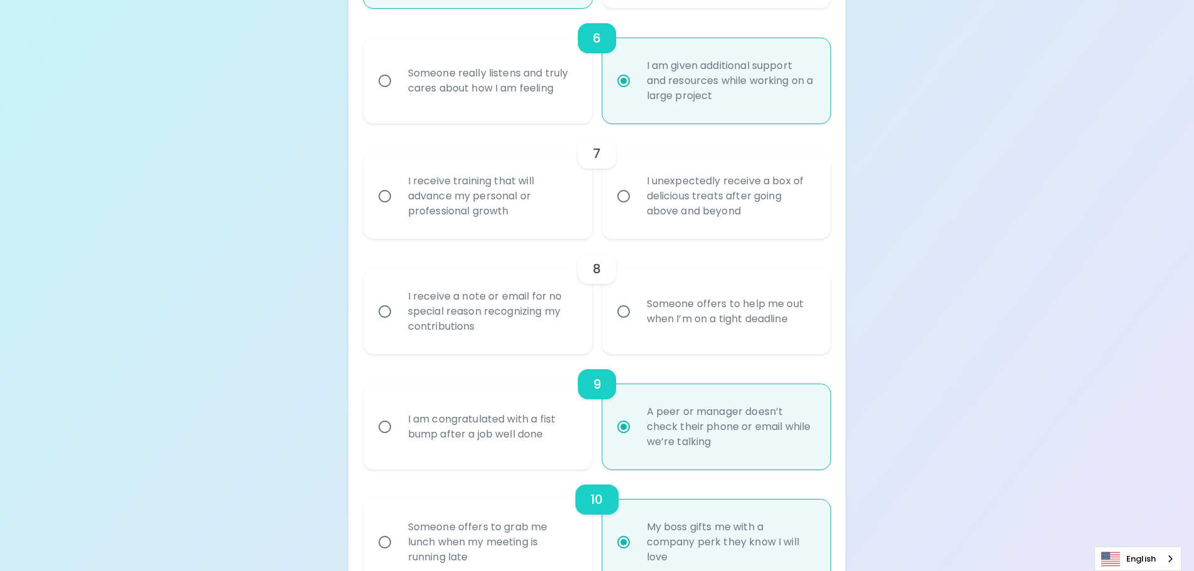
radio input "true"
click at [485, 315] on div "I receive a note or email for no special reason recognizing my contributions" at bounding box center [491, 311] width 187 height 75
click at [398, 315] on input "I receive a note or email for no special reason recognizing my contributions" at bounding box center [385, 311] width 26 height 26
radio input "false"
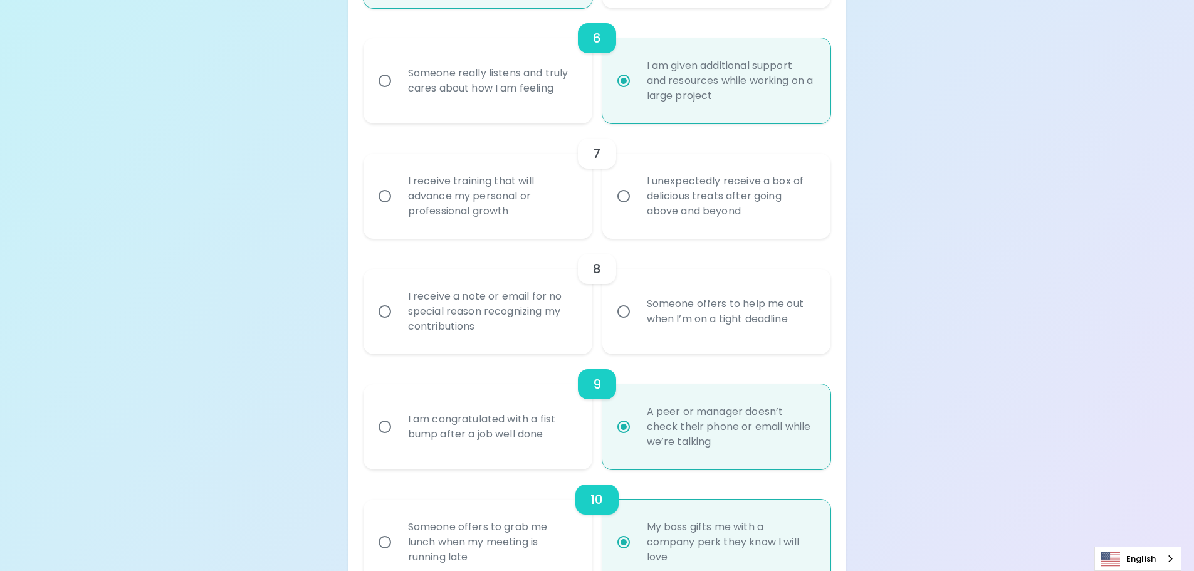
radio input "false"
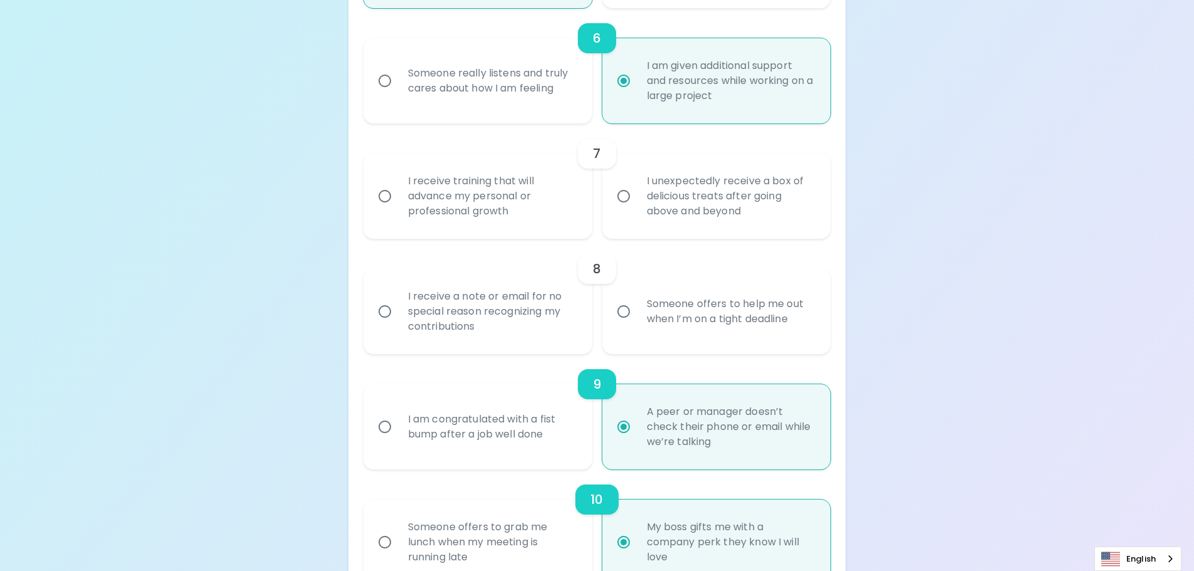
radio input "false"
radio input "true"
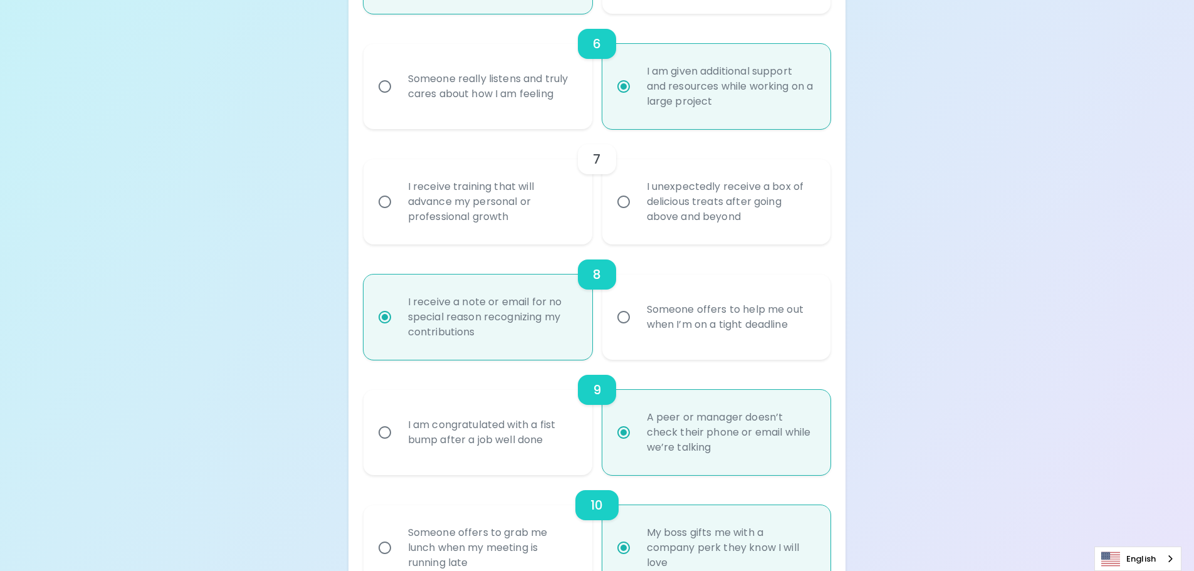
scroll to position [844, 0]
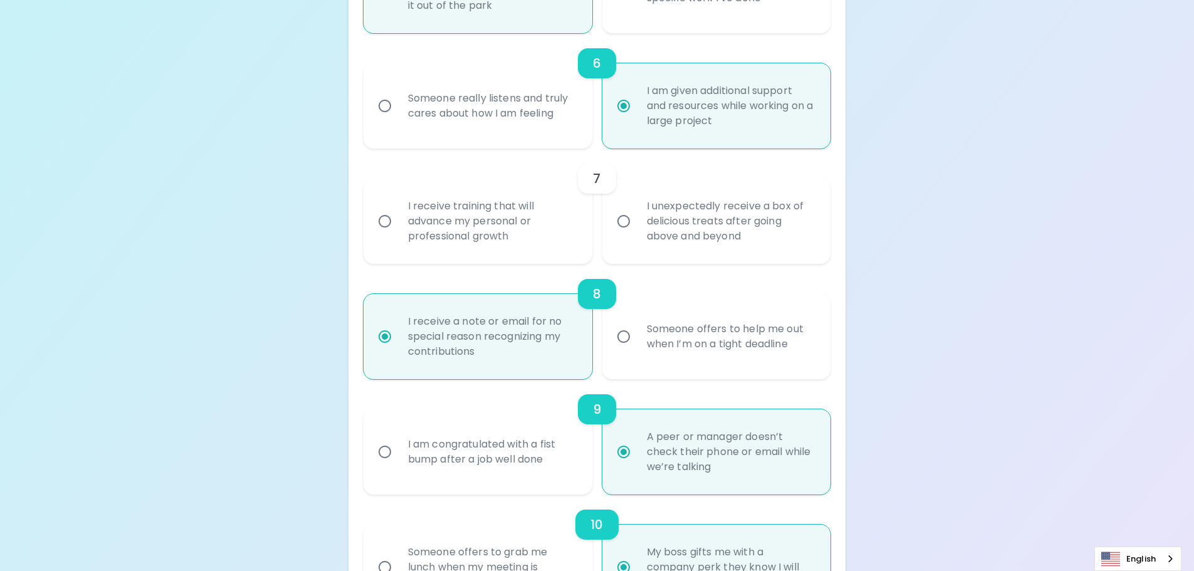
radio input "true"
click at [377, 223] on input "I receive training that will advance my personal or professional growth" at bounding box center [385, 221] width 26 height 26
radio input "false"
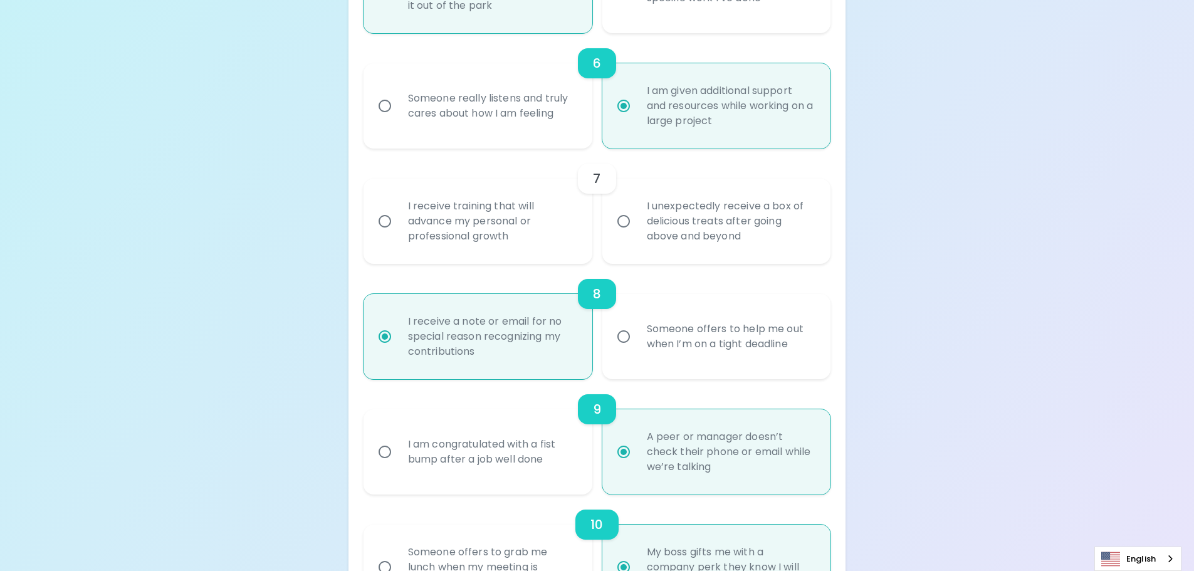
radio input "false"
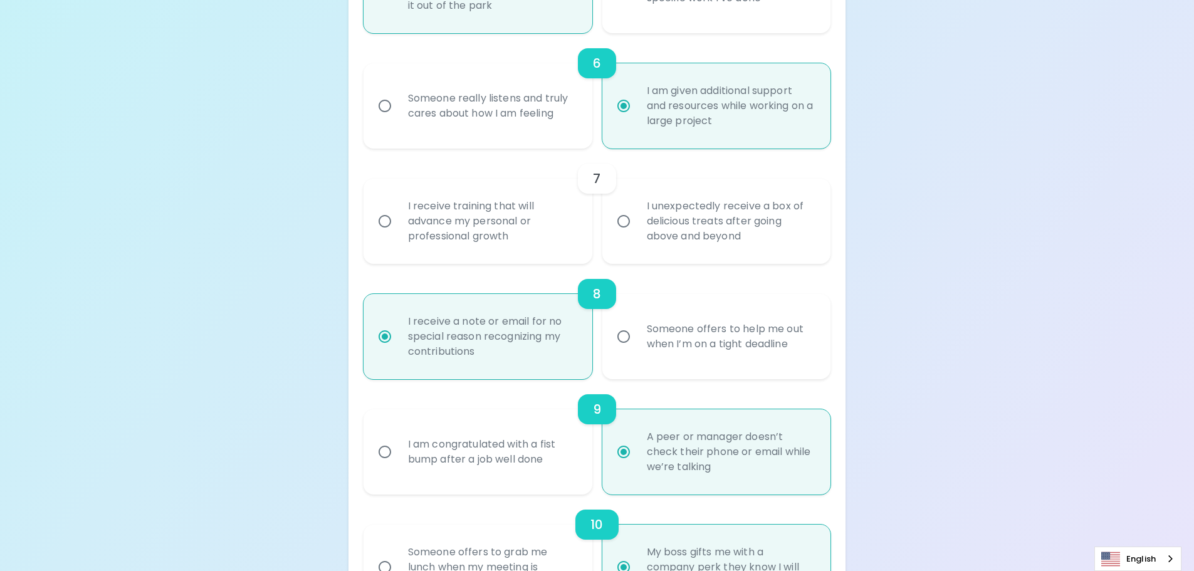
radio input "false"
radio input "true"
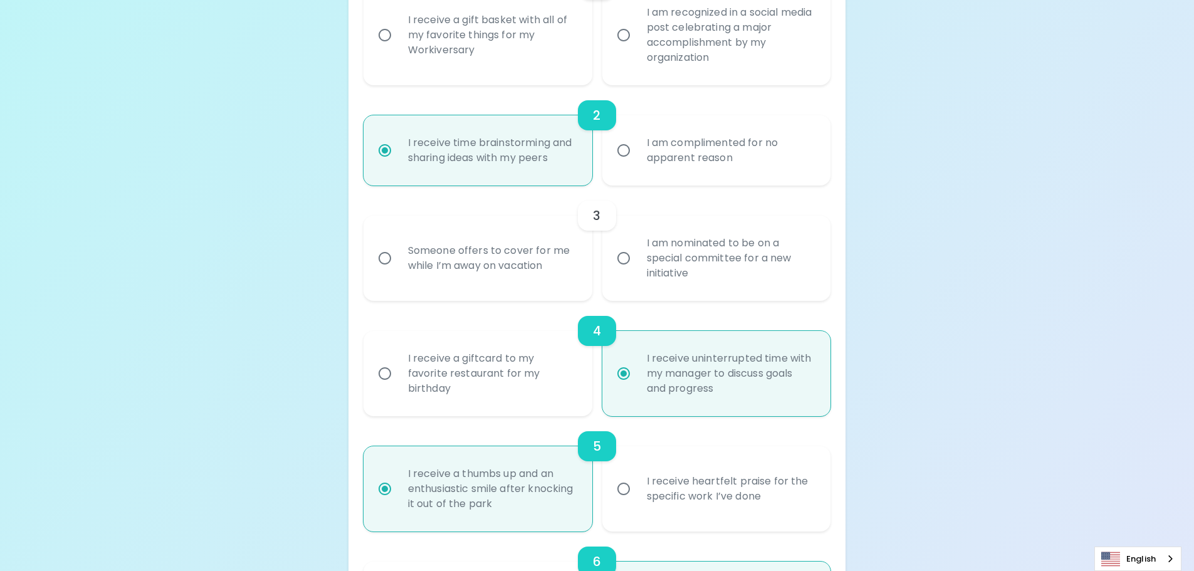
scroll to position [129, 0]
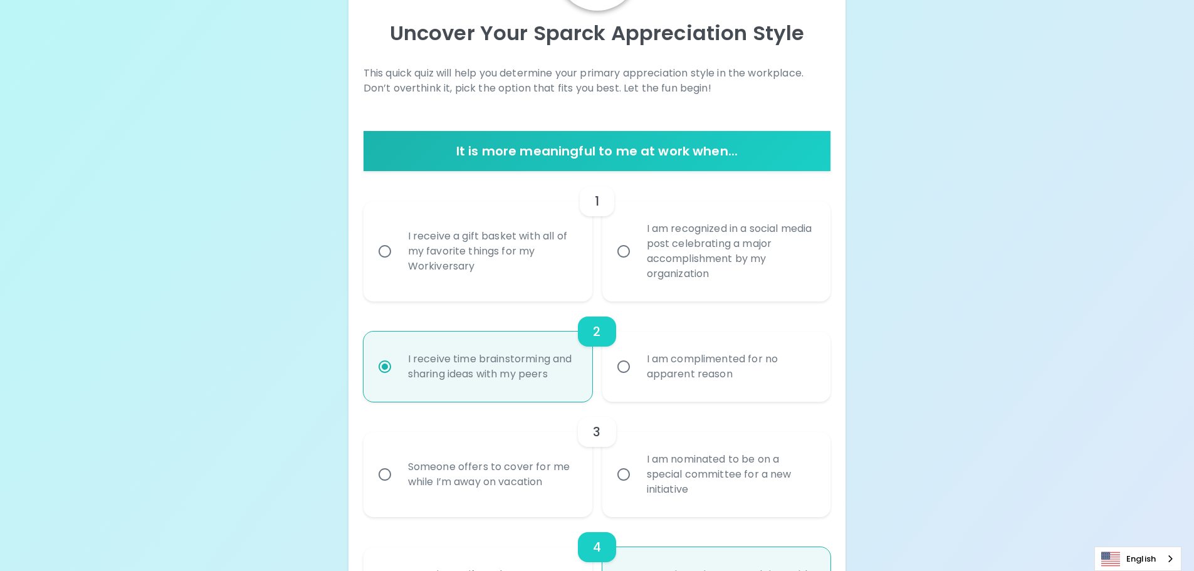
radio input "true"
click at [384, 471] on input "Someone offers to cover for me while I’m away on vacation" at bounding box center [385, 474] width 26 height 26
radio input "false"
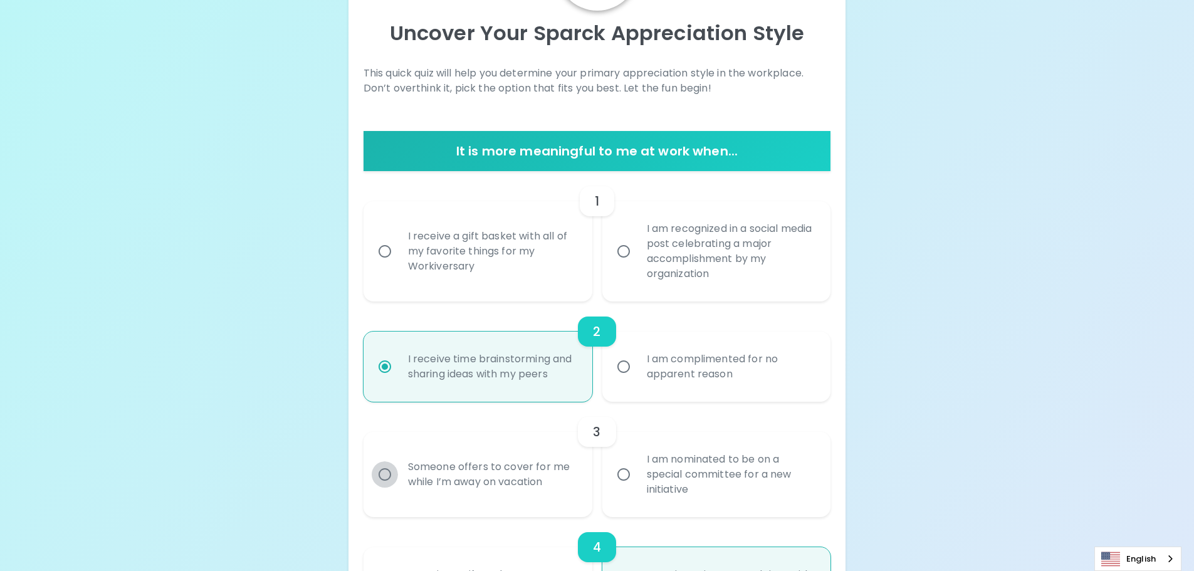
radio input "false"
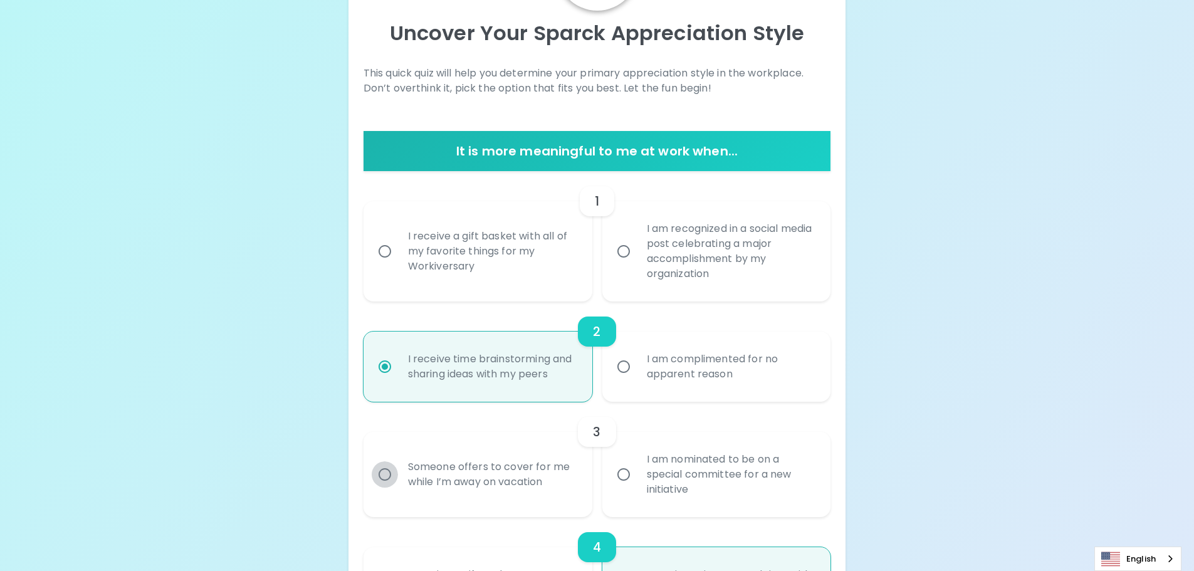
radio input "false"
radio input "true"
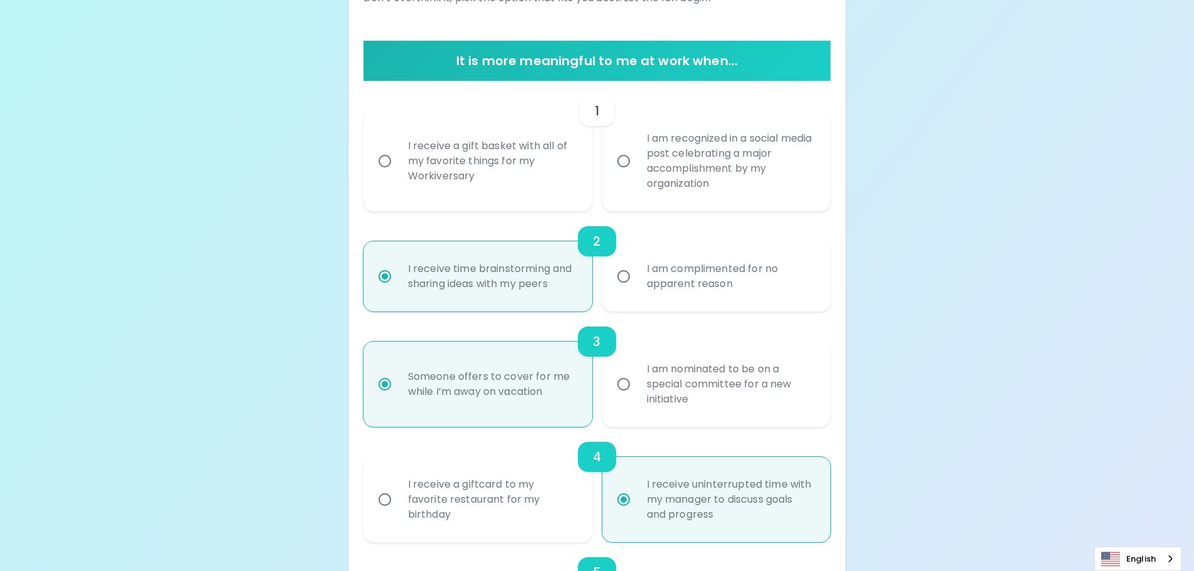
scroll to position [229, 0]
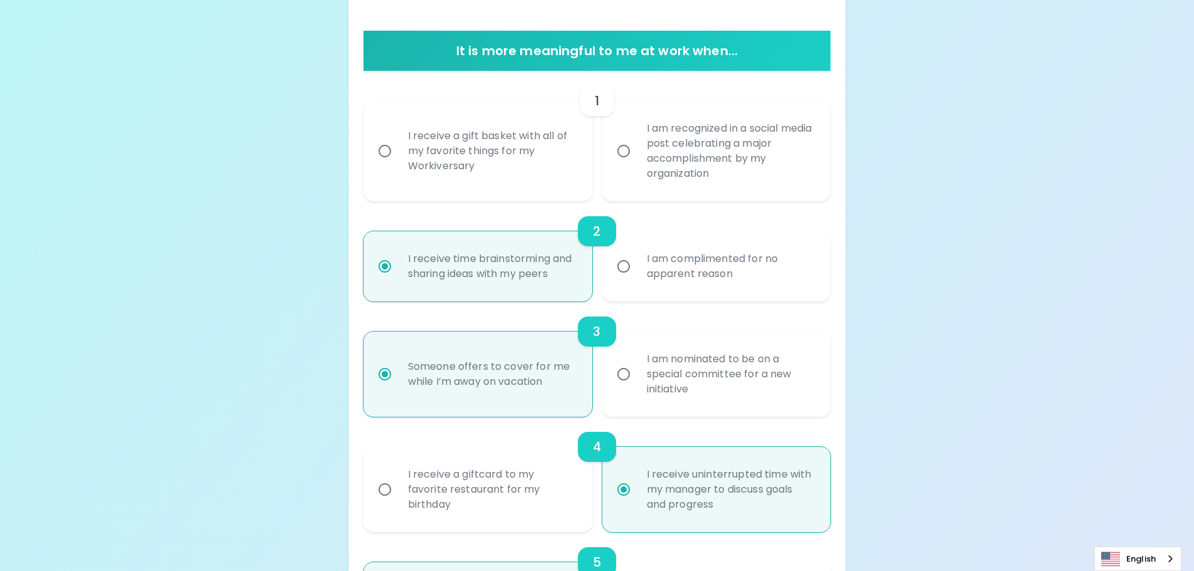
radio input "true"
drag, startPoint x: 629, startPoint y: 147, endPoint x: 665, endPoint y: 189, distance: 55.6
click at [630, 147] on input "I am recognized in a social media post celebrating a major accomplishment by my…" at bounding box center [624, 151] width 26 height 26
radio input "false"
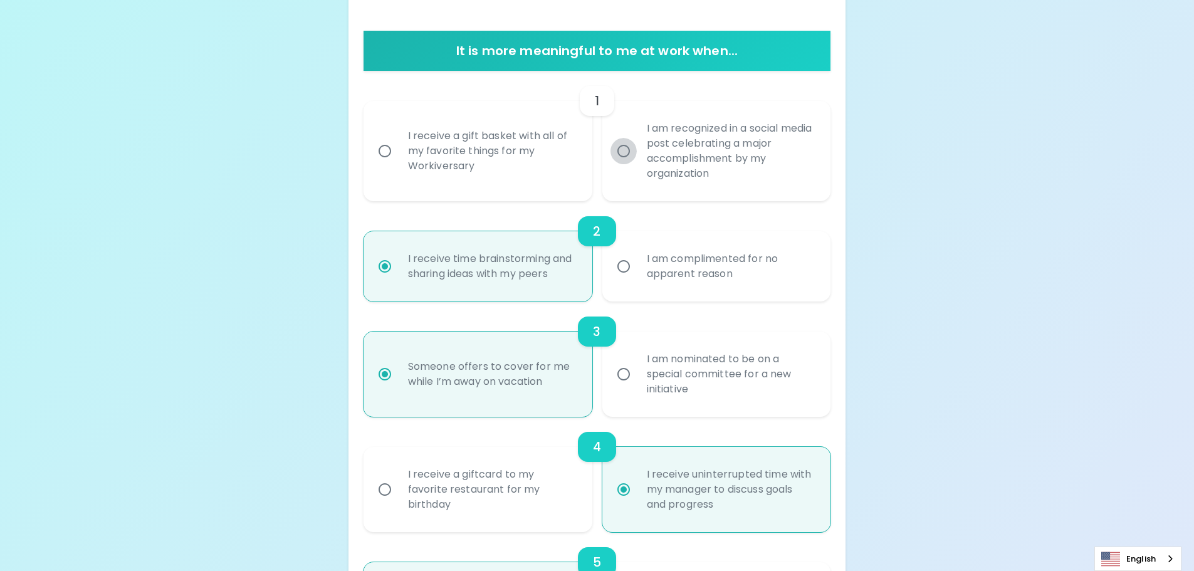
radio input "false"
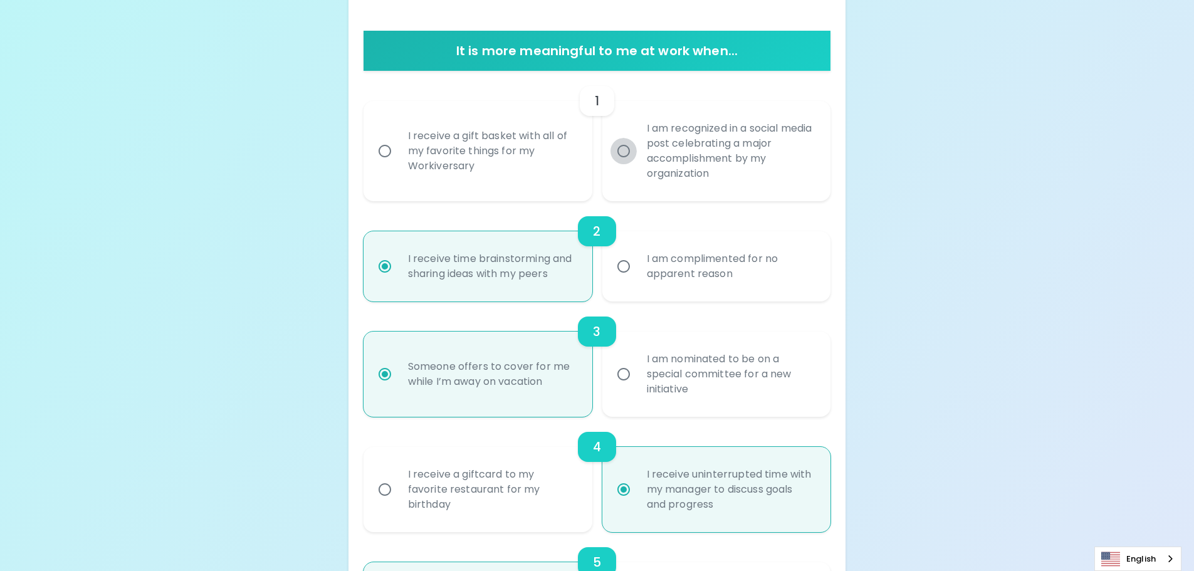
radio input "false"
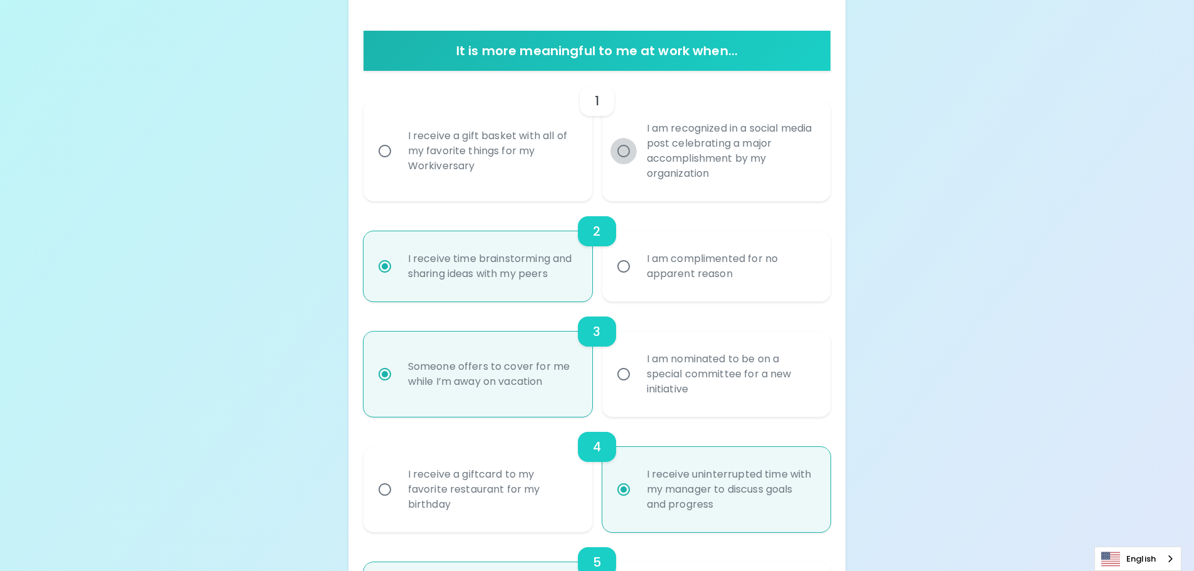
radio input "false"
radio input "true"
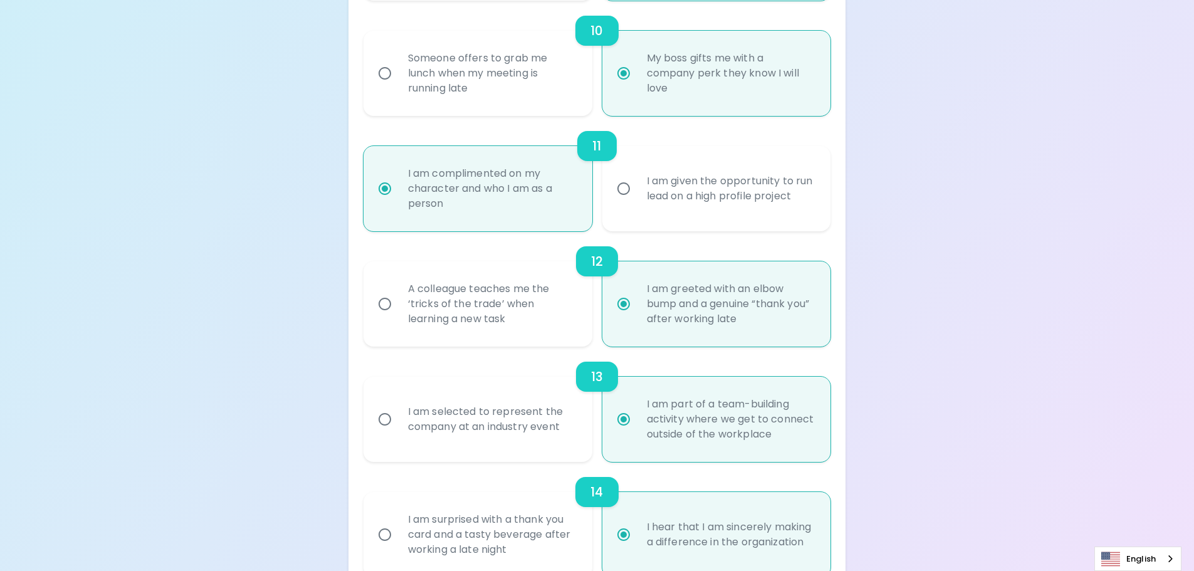
scroll to position [1521, 0]
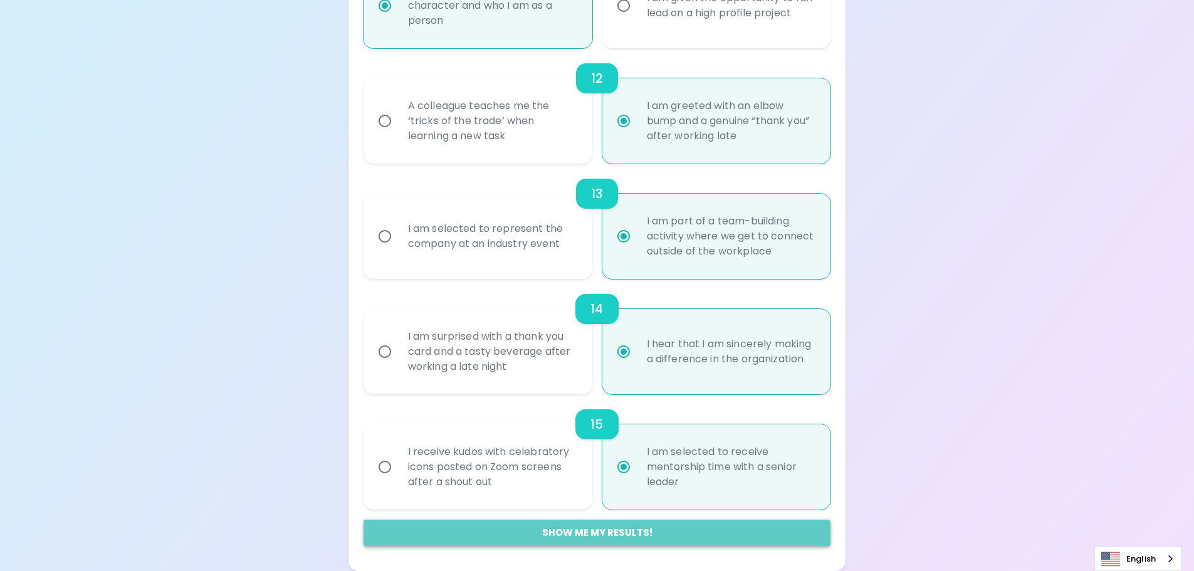
radio input "true"
click at [604, 534] on button "Show me my results!" at bounding box center [598, 533] width 468 height 26
radio input "false"
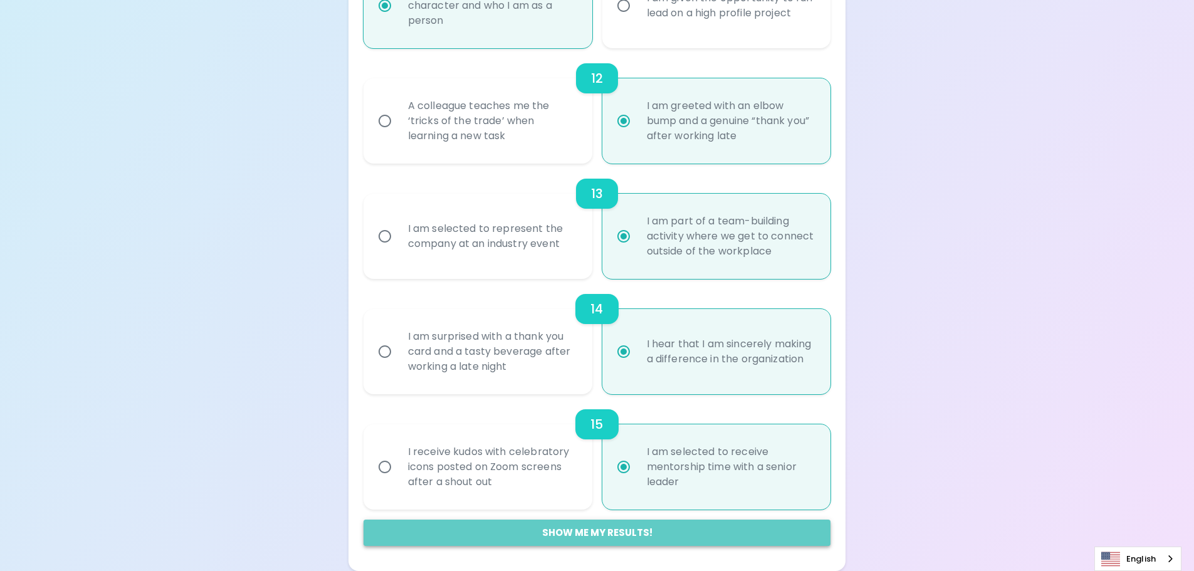
radio input "false"
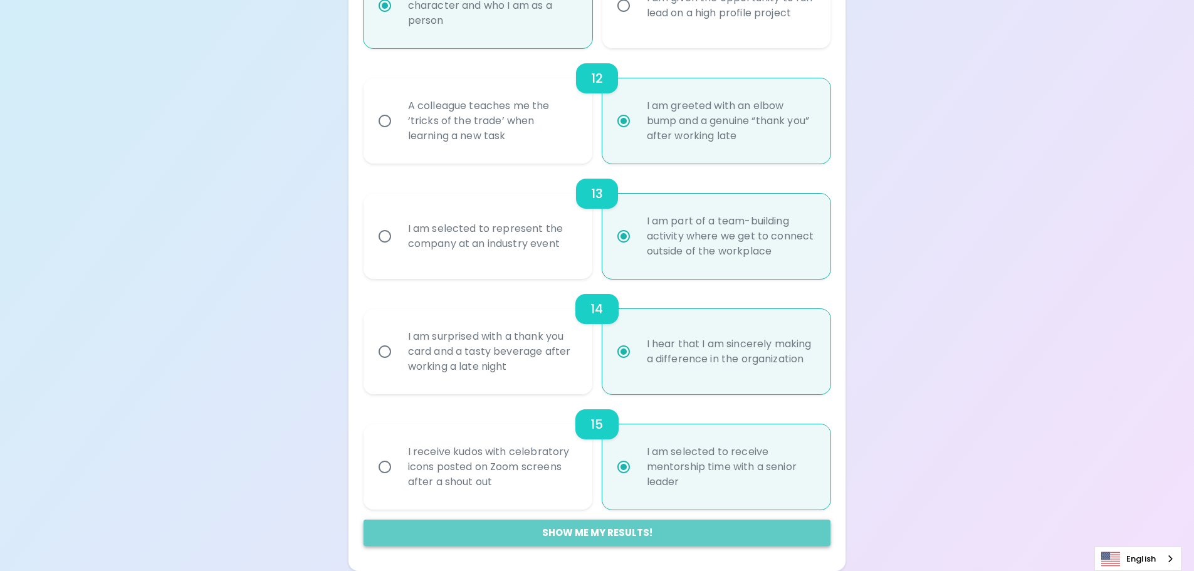
radio input "false"
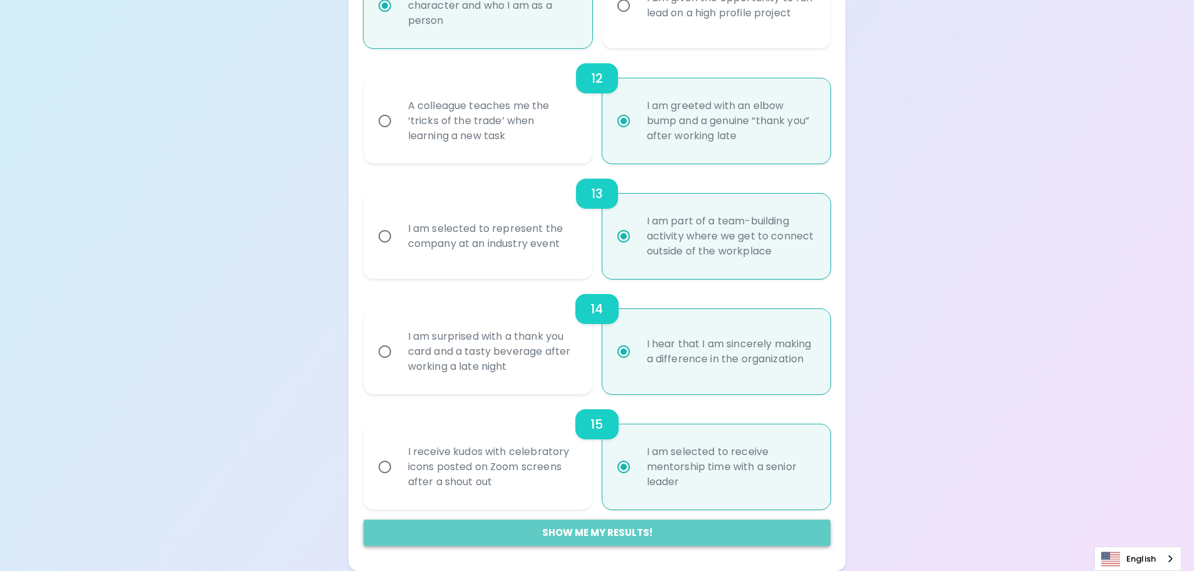
radio input "true"
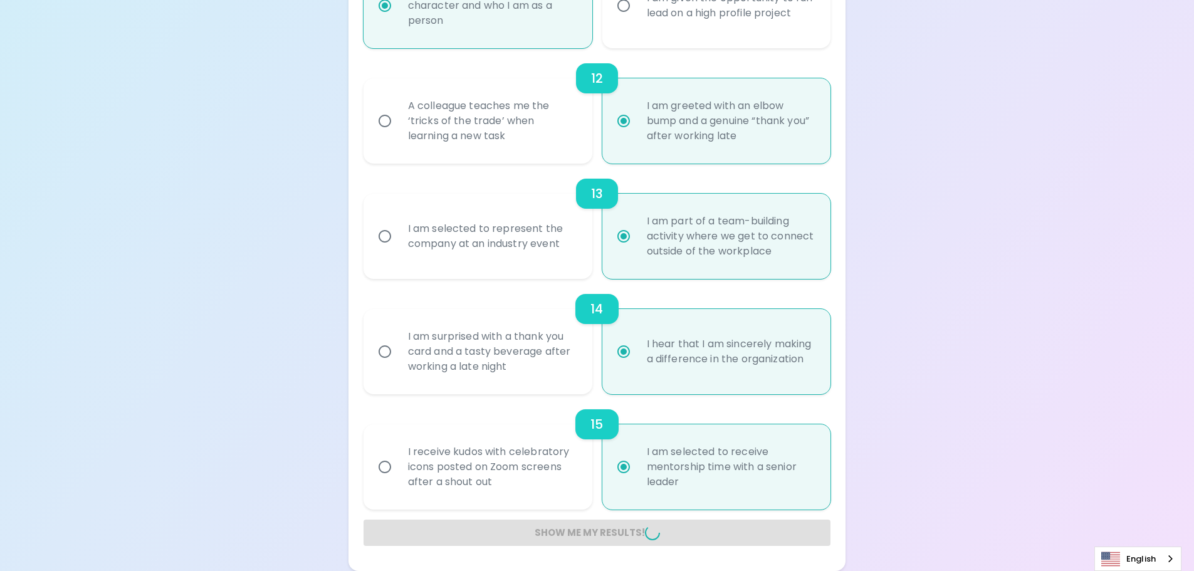
radio input "false"
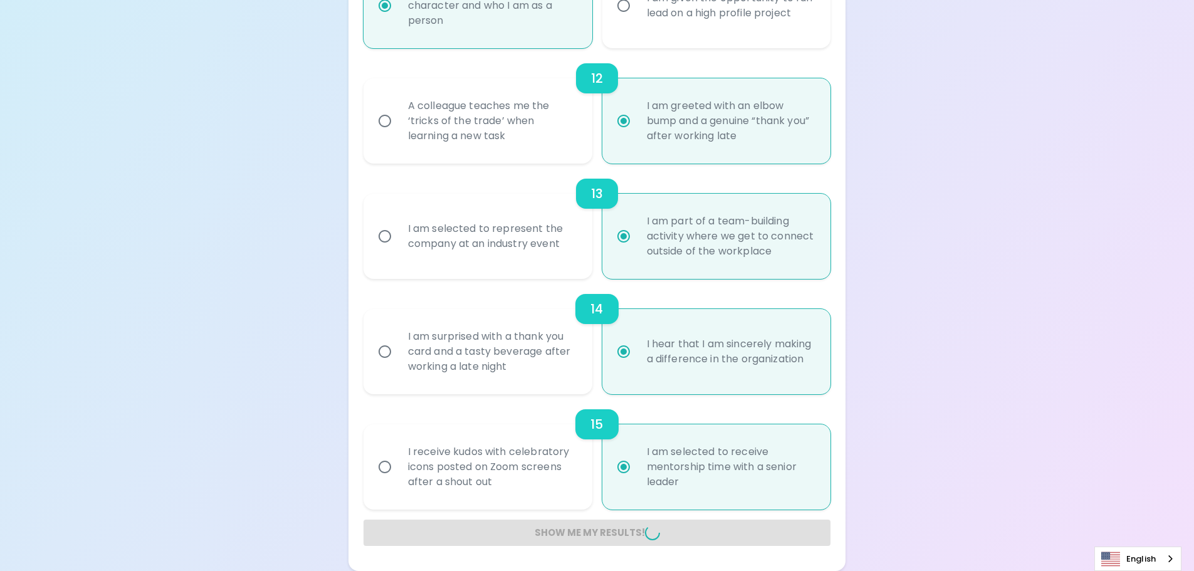
radio input "false"
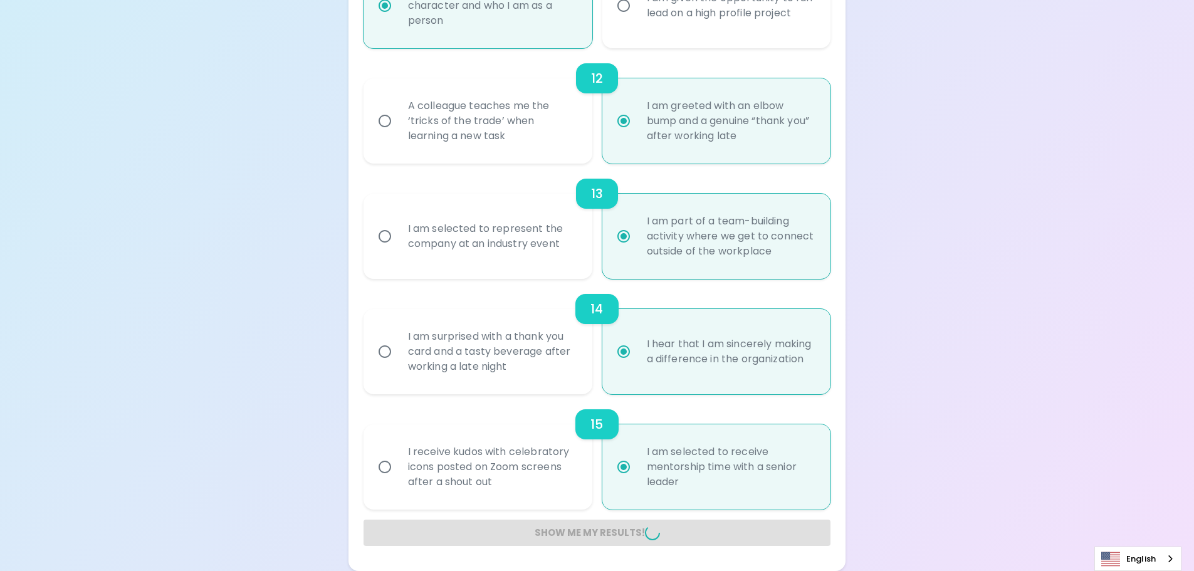
radio input "false"
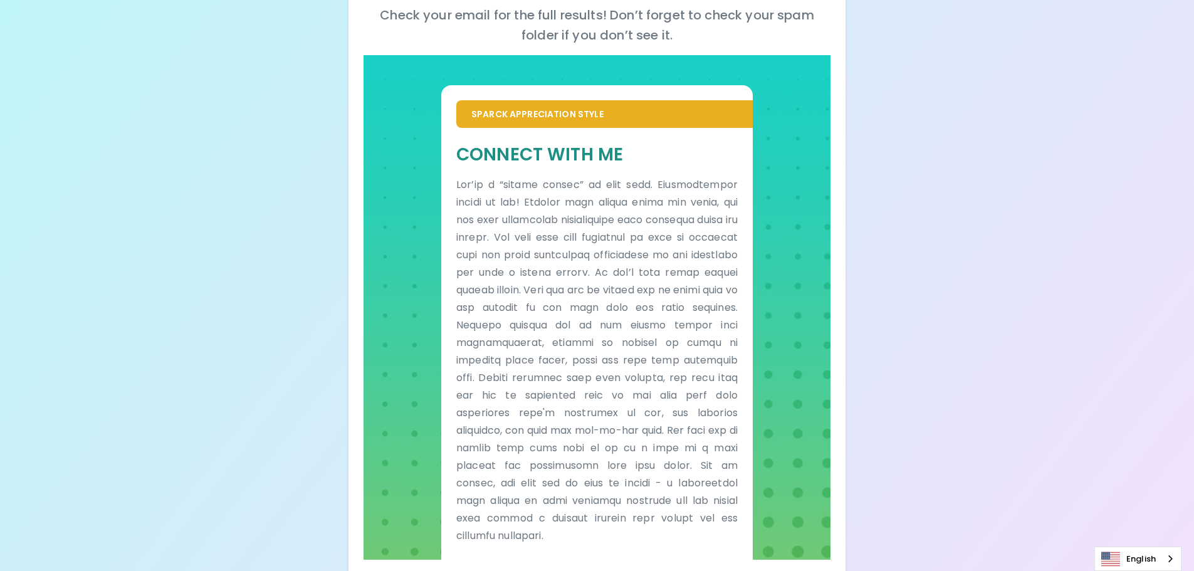
scroll to position [219, 0]
